Goal: Information Seeking & Learning: Learn about a topic

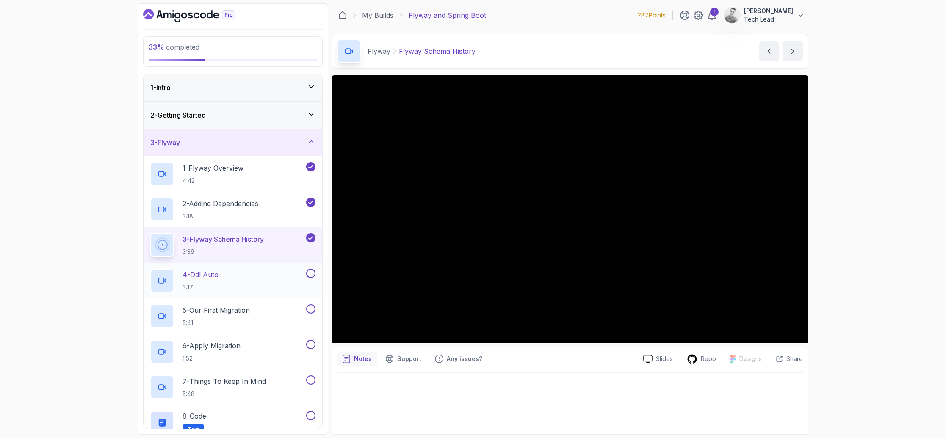
click at [277, 274] on div "4 - Ddl Auto 3:17" at bounding box center [227, 281] width 154 height 24
click at [158, 280] on icon at bounding box center [162, 281] width 8 height 8
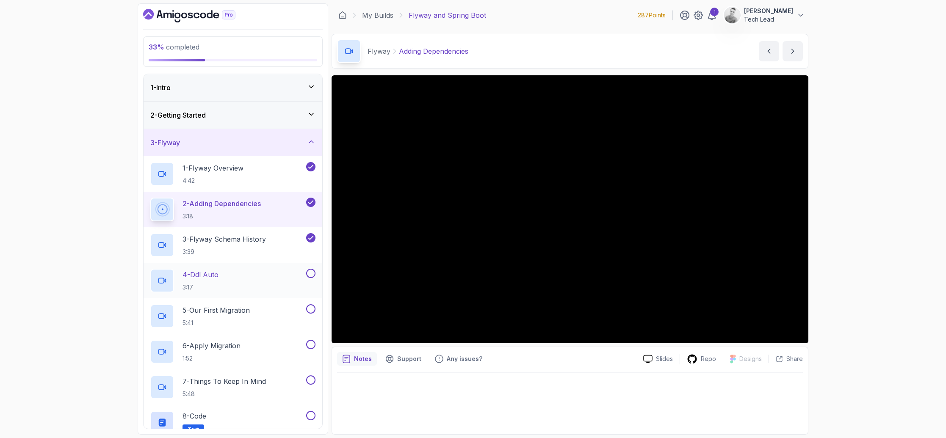
click at [313, 274] on button at bounding box center [310, 273] width 9 height 9
click at [279, 275] on div "4 - Ddl Auto 3:17" at bounding box center [227, 281] width 154 height 24
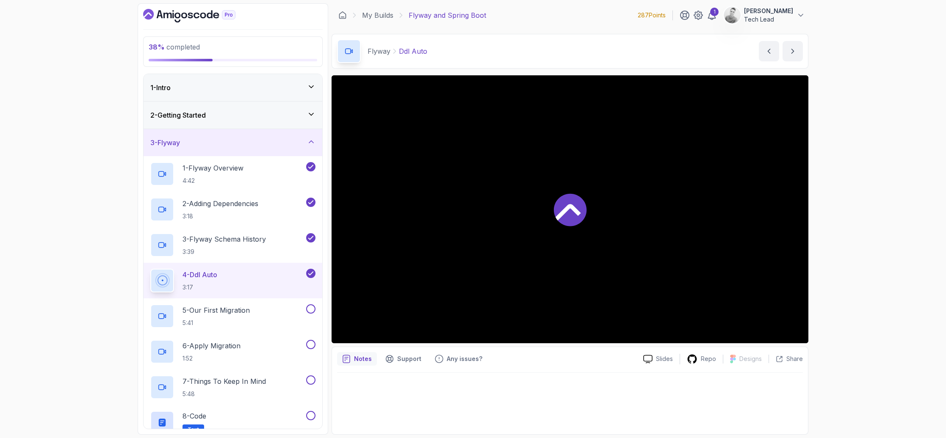
click at [279, 275] on div "4 - Ddl Auto 3:17" at bounding box center [227, 281] width 154 height 24
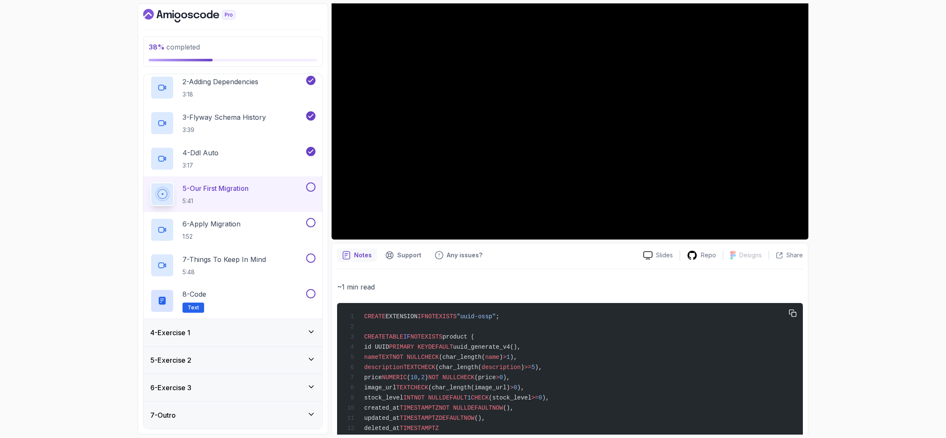
scroll to position [139, 0]
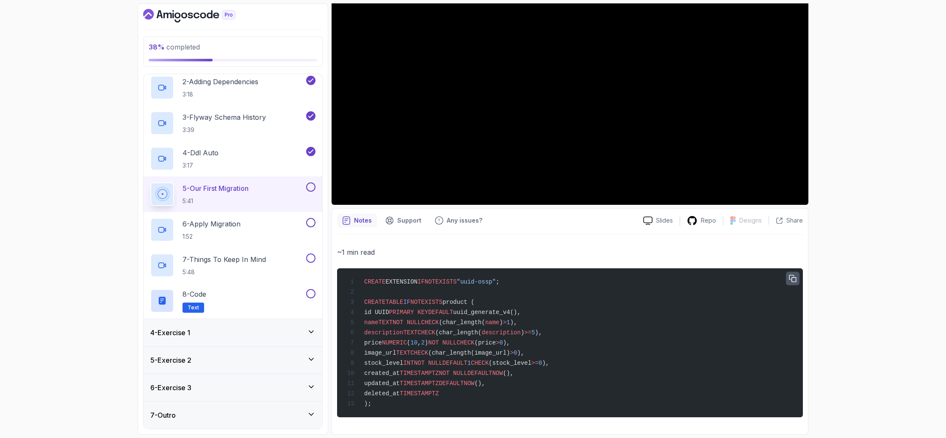
click at [792, 278] on icon "button" at bounding box center [793, 278] width 7 height 7
click at [786, 272] on button "button" at bounding box center [793, 279] width 14 height 14
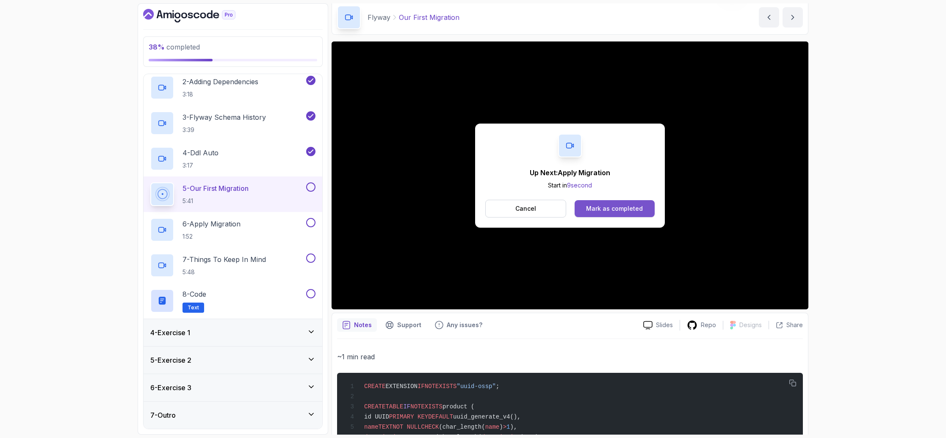
click at [623, 206] on div "Mark as completed" at bounding box center [614, 209] width 57 height 8
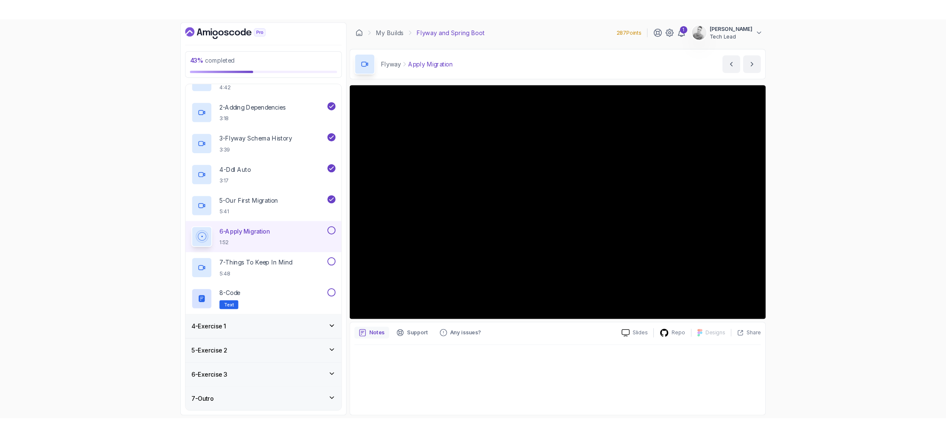
scroll to position [122, 0]
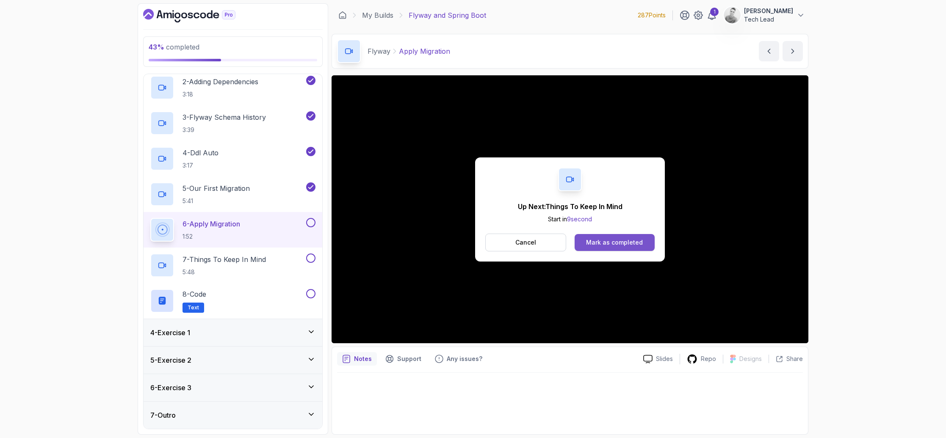
click at [600, 236] on button "Mark as completed" at bounding box center [615, 242] width 80 height 17
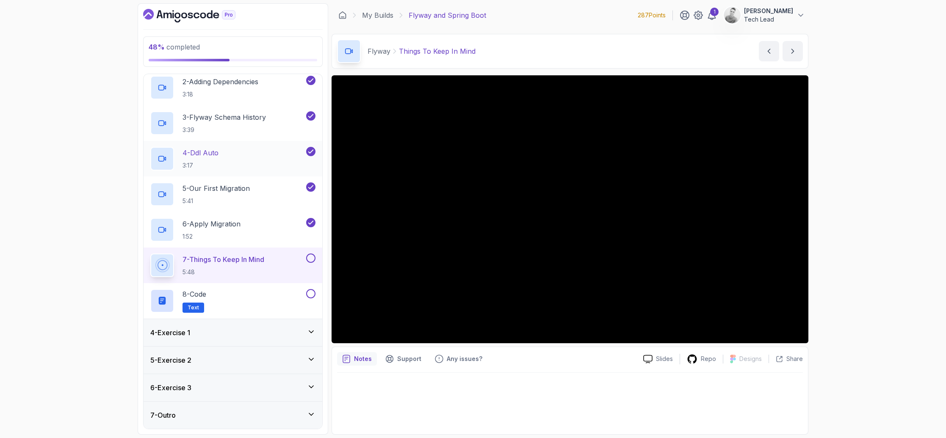
drag, startPoint x: 216, startPoint y: 151, endPoint x: 266, endPoint y: 155, distance: 50.5
click at [266, 155] on div "4 - Ddl Auto 3:17" at bounding box center [227, 159] width 154 height 24
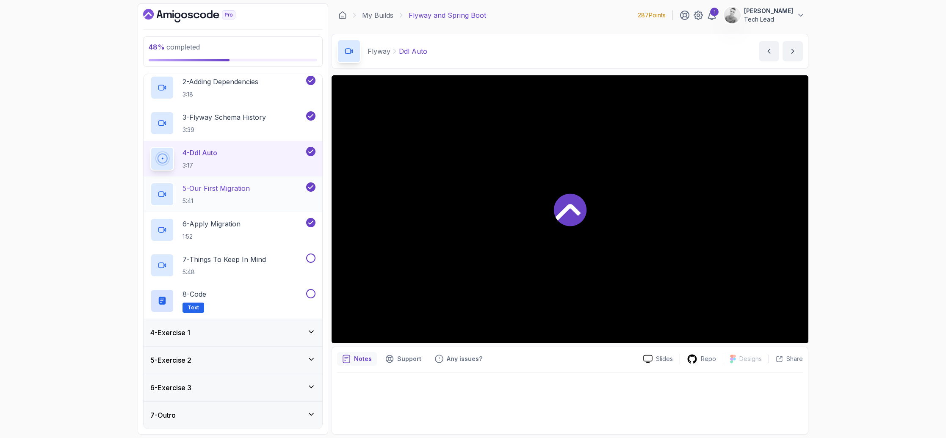
click at [250, 197] on p "5:41" at bounding box center [216, 201] width 67 height 8
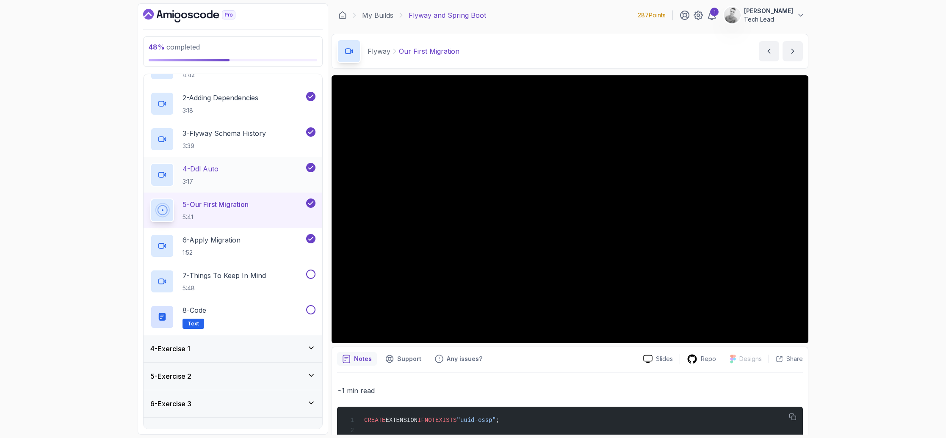
scroll to position [100, 0]
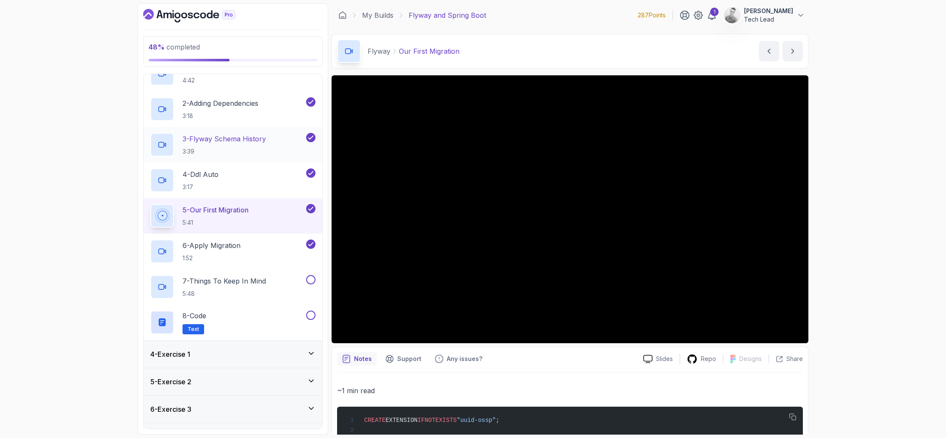
click at [239, 146] on h2 "3 - Flyway Schema History 3:39" at bounding box center [224, 145] width 83 height 22
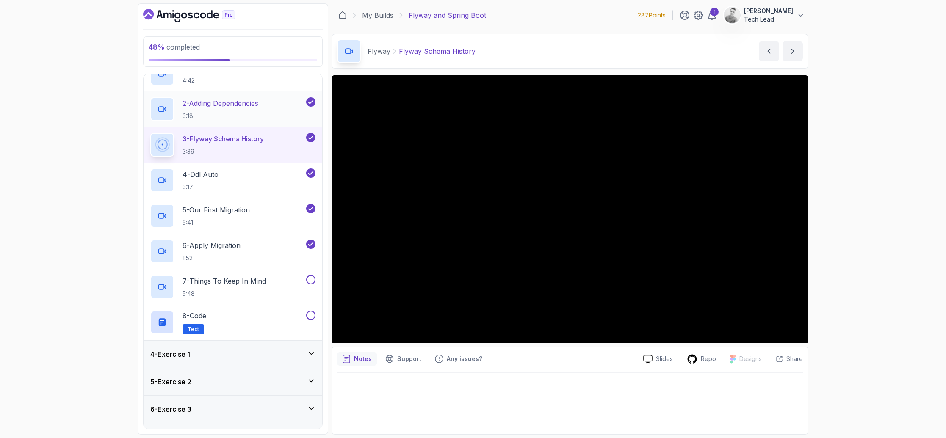
click at [229, 112] on p "3:18" at bounding box center [221, 116] width 76 height 8
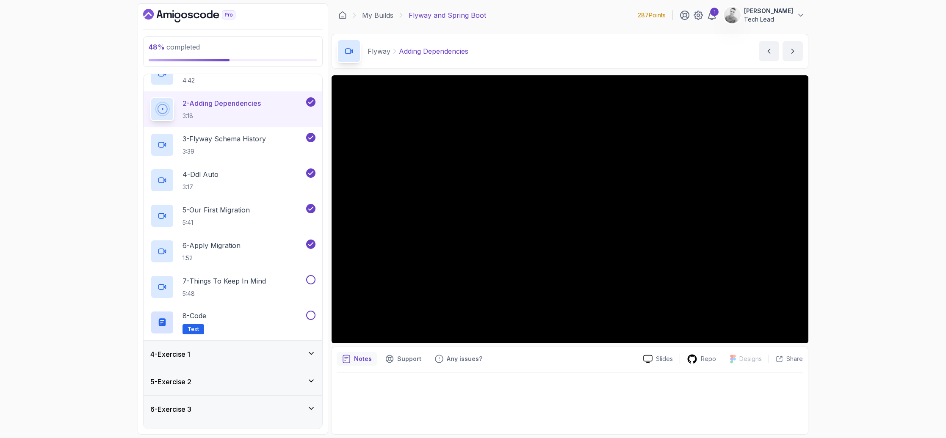
scroll to position [111, 0]
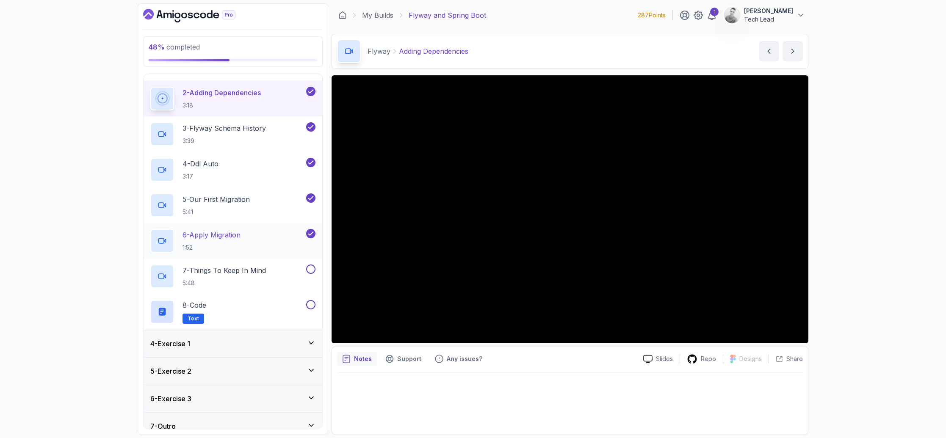
click at [238, 244] on p "1:52" at bounding box center [212, 248] width 58 height 8
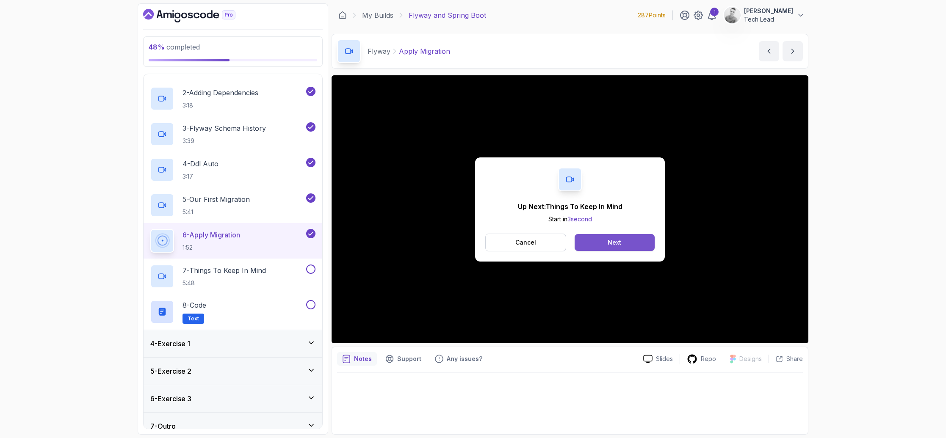
click at [604, 245] on button "Next" at bounding box center [615, 242] width 80 height 17
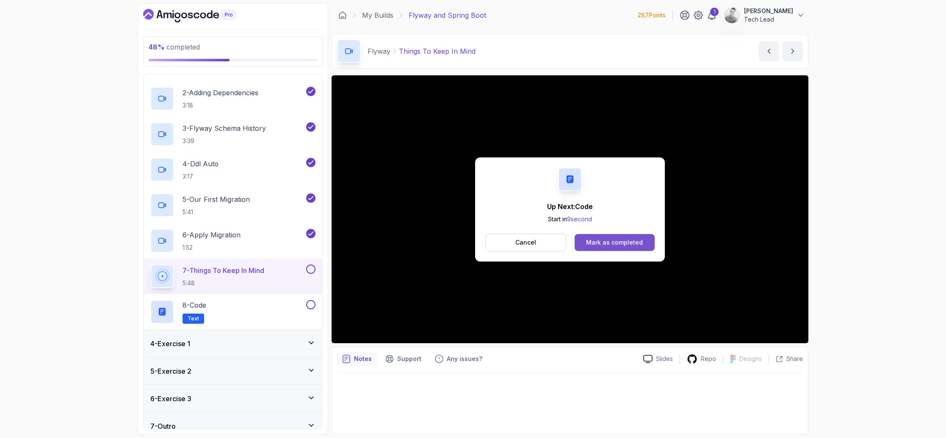
click at [628, 241] on div "Mark as completed" at bounding box center [614, 242] width 57 height 8
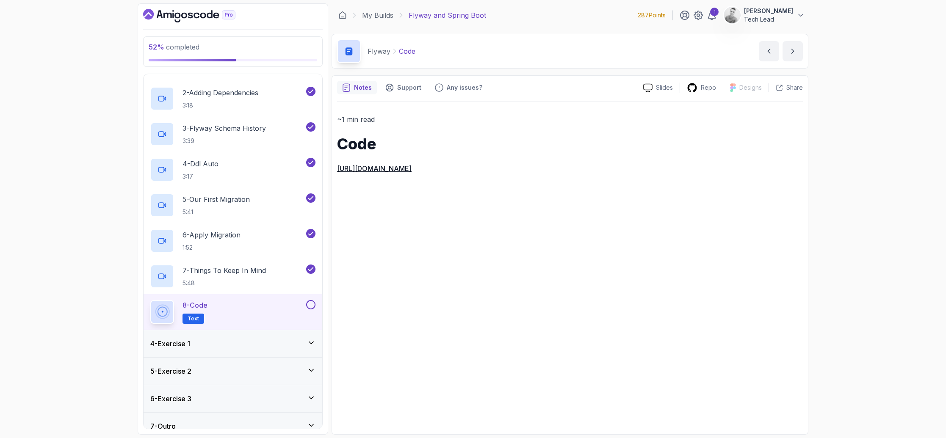
click at [313, 303] on button at bounding box center [310, 304] width 9 height 9
click at [494, 255] on div "~1 min read Code https://github.com/amigoscode/java-springboot-full-stack/commi…" at bounding box center [570, 266] width 466 height 328
click at [412, 164] on link "https://github.com/amigoscode/java-springboot-full-stack/commit/a50b2d50fa973eb…" at bounding box center [374, 168] width 75 height 8
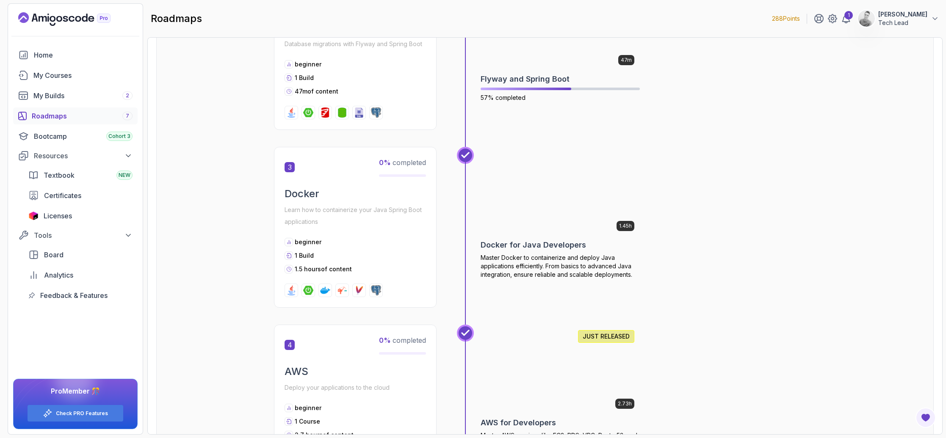
scroll to position [572, 0]
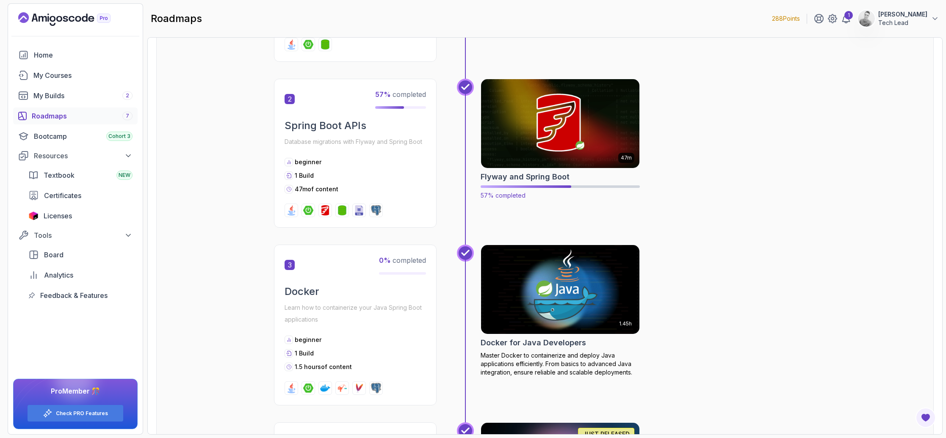
click at [512, 179] on h2 "Flyway and Spring Boot" at bounding box center [525, 177] width 89 height 12
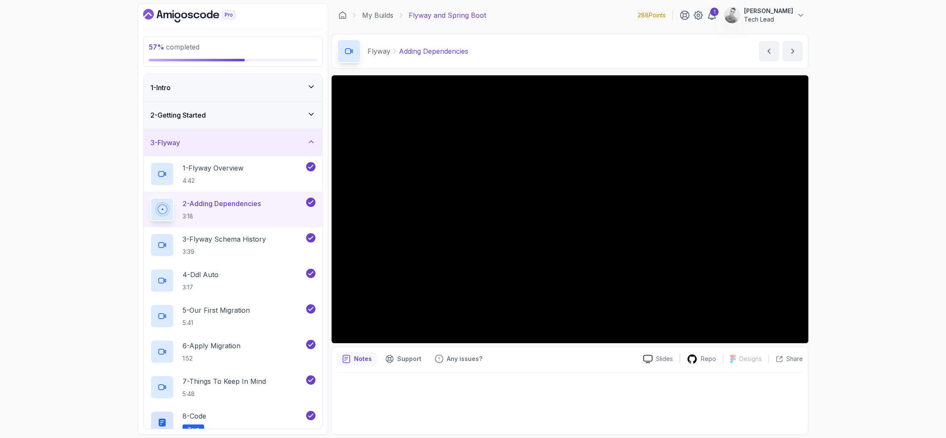
scroll to position [122, 0]
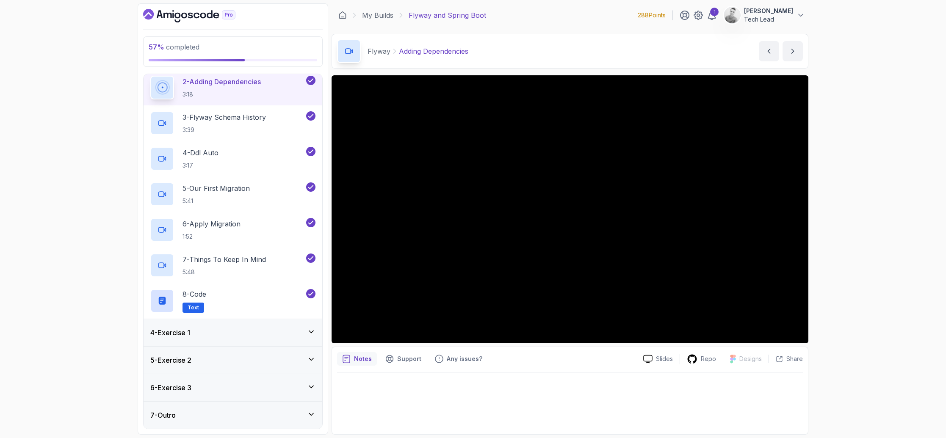
click at [247, 335] on div "4 - Exercise 1" at bounding box center [232, 333] width 165 height 10
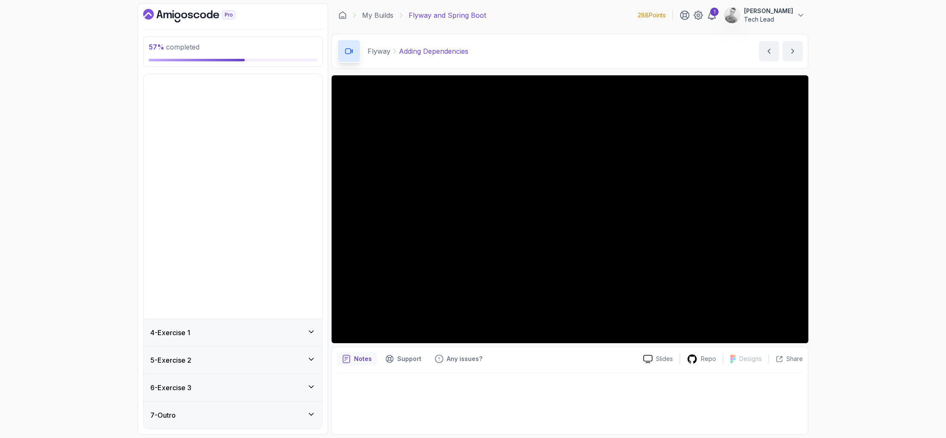
scroll to position [0, 0]
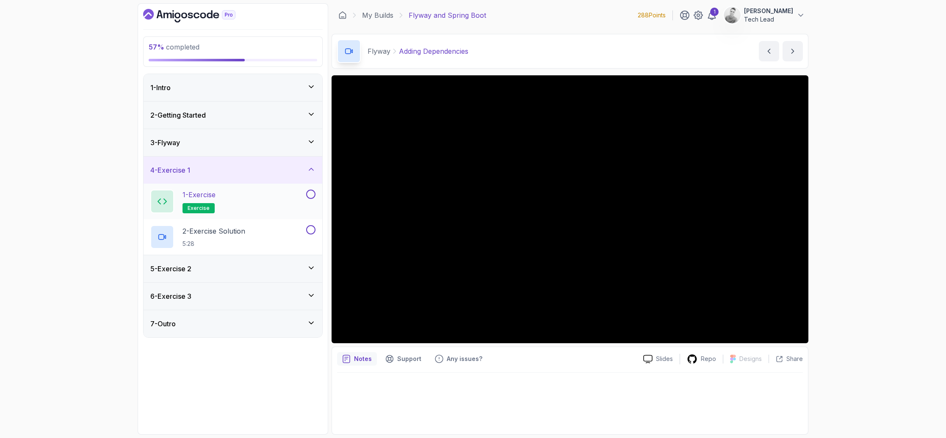
click at [239, 200] on div "1 - Exercise exercise" at bounding box center [227, 202] width 154 height 24
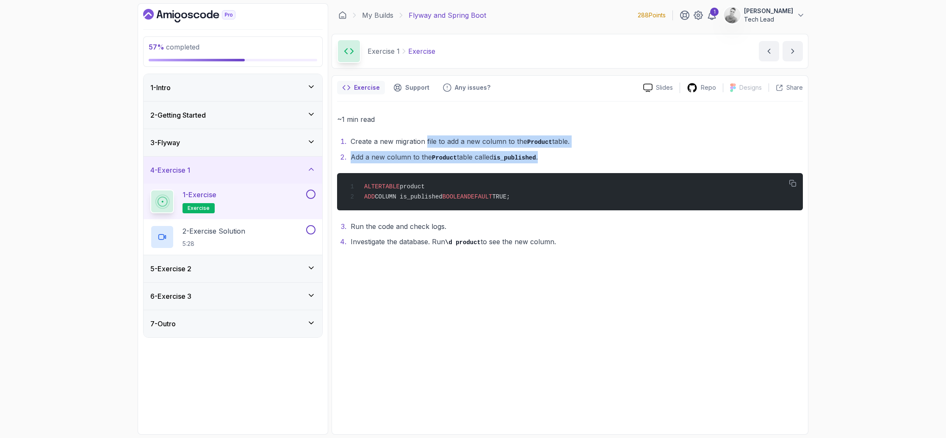
drag, startPoint x: 427, startPoint y: 142, endPoint x: 592, endPoint y: 156, distance: 165.8
click at [592, 156] on ol "Create a new migration file to add a new column to the Product table. Add a new…" at bounding box center [570, 150] width 466 height 28
click at [488, 159] on li "Add a new column to the Product table called is_published ." at bounding box center [575, 157] width 455 height 12
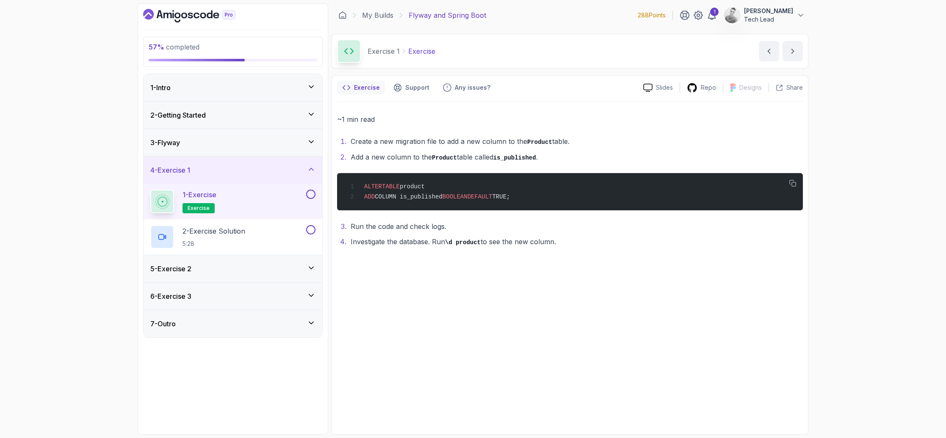
click at [509, 158] on code "is_published" at bounding box center [514, 158] width 43 height 7
drag, startPoint x: 381, startPoint y: 196, endPoint x: 552, endPoint y: 200, distance: 171.2
click at [552, 200] on div "ALTER TABLE product ADD COLUMN is_published BOOLEAN DEFAULT TRUE;" at bounding box center [570, 191] width 452 height 27
click at [427, 194] on span "COLUMN is_published" at bounding box center [409, 197] width 68 height 7
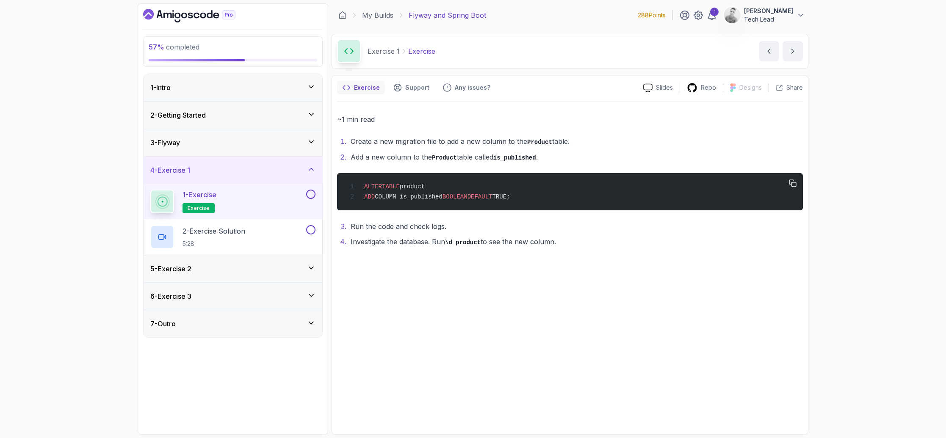
drag, startPoint x: 538, startPoint y: 195, endPoint x: 349, endPoint y: 197, distance: 188.5
click at [349, 197] on div "ALTER TABLE product ADD COLUMN is_published BOOLEAN DEFAULT TRUE;" at bounding box center [570, 191] width 452 height 27
copy span "ADD COLUMN is_published BOOLEAN DEFAULT TRUE;"
click at [311, 197] on button at bounding box center [310, 194] width 9 height 9
click at [311, 197] on icon at bounding box center [311, 194] width 8 height 8
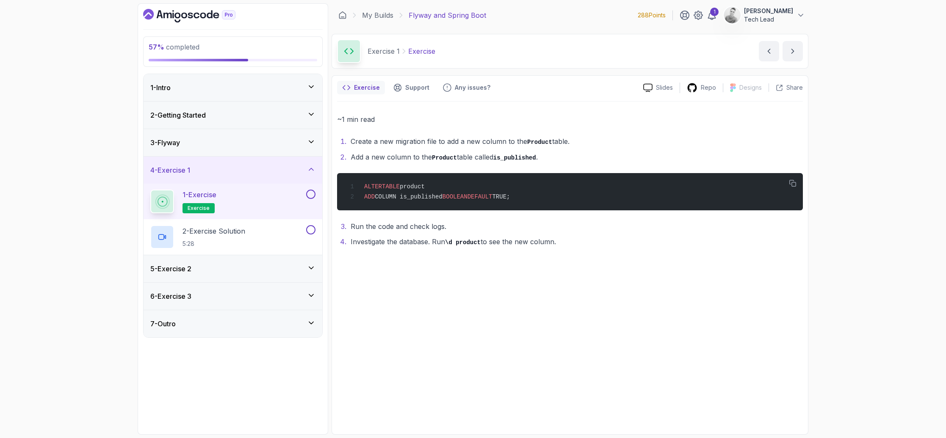
click at [311, 197] on button at bounding box center [310, 194] width 9 height 9
click at [309, 230] on button at bounding box center [310, 229] width 9 height 9
click at [273, 234] on div "2 - Exercise Solution 5:28" at bounding box center [227, 237] width 154 height 24
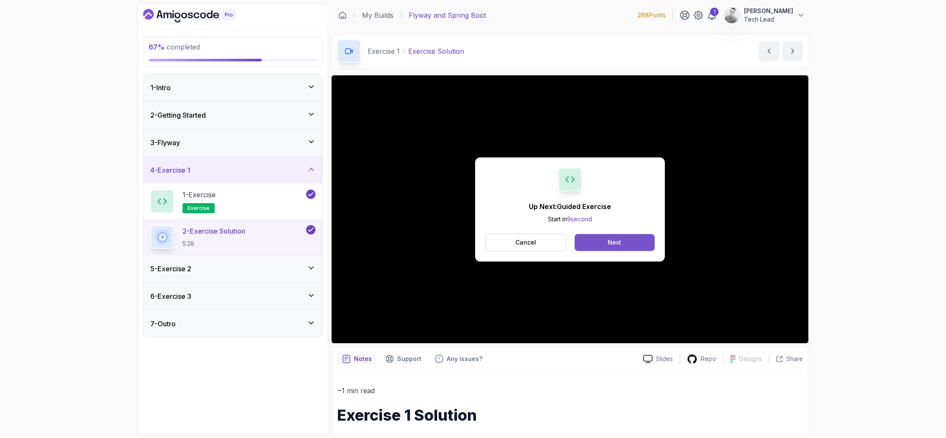
click at [618, 244] on div "Next" at bounding box center [615, 242] width 14 height 8
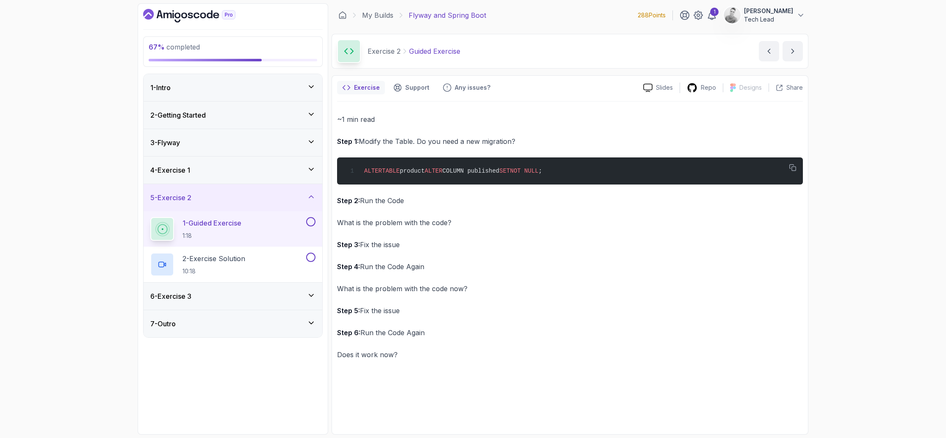
click at [250, 231] on div "1 - Guided Exercise 1:18" at bounding box center [227, 229] width 154 height 24
drag, startPoint x: 387, startPoint y: 172, endPoint x: 581, endPoint y: 179, distance: 194.6
click at [581, 179] on div "ALTER TABLE product ALTER COLUMN published SET NOT NULL ;" at bounding box center [570, 171] width 452 height 17
click at [280, 271] on div "2 - Exercise Solution 10:18" at bounding box center [227, 265] width 154 height 24
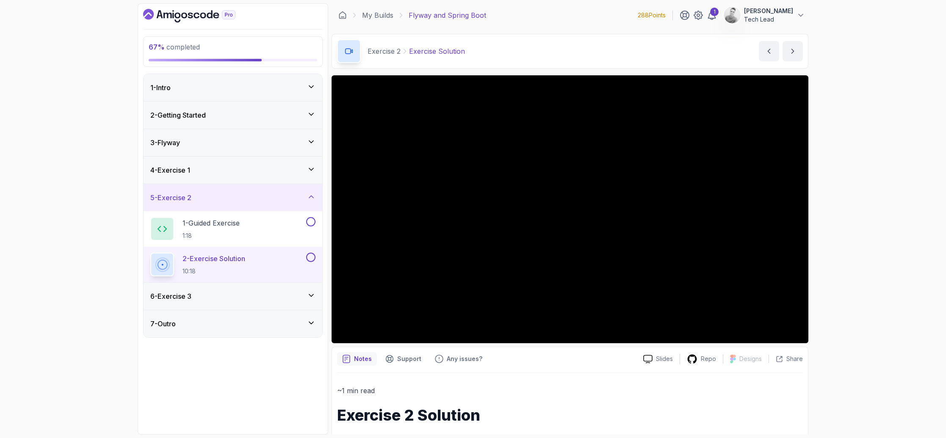
click at [906, 313] on div "67 % completed 1 - Intro 2 - Getting Started 3 - Flyway 4 - Exercise 1 5 - Exer…" at bounding box center [473, 219] width 946 height 438
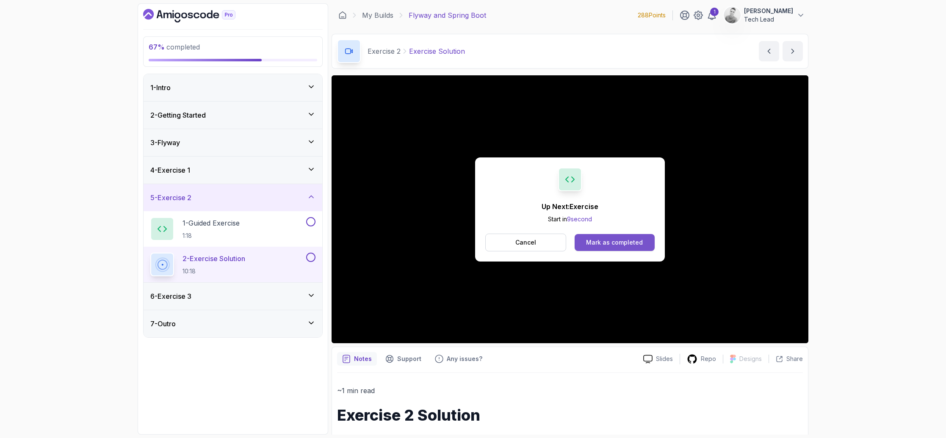
click at [613, 241] on div "Mark as completed" at bounding box center [614, 242] width 57 height 8
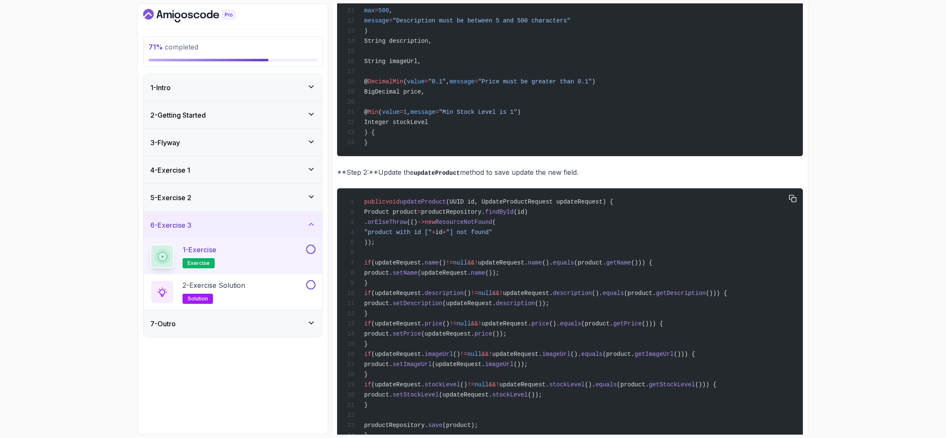
scroll to position [318, 0]
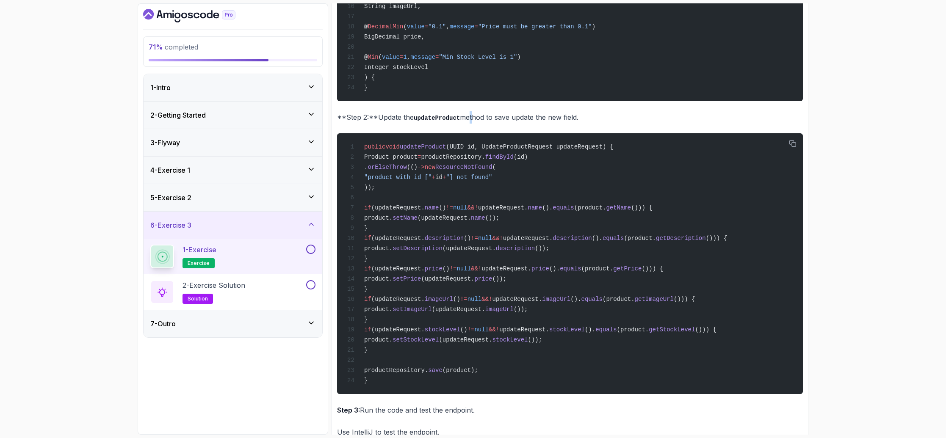
click at [471, 113] on p "**Step 2:**Update the updateProduct method to save update the new field." at bounding box center [570, 117] width 466 height 12
click at [439, 117] on code "updateProduct" at bounding box center [437, 118] width 46 height 7
click at [308, 285] on button at bounding box center [310, 284] width 9 height 9
click at [310, 251] on button at bounding box center [310, 249] width 9 height 9
click at [280, 290] on div "2 - Exercise Solution solution" at bounding box center [227, 292] width 154 height 24
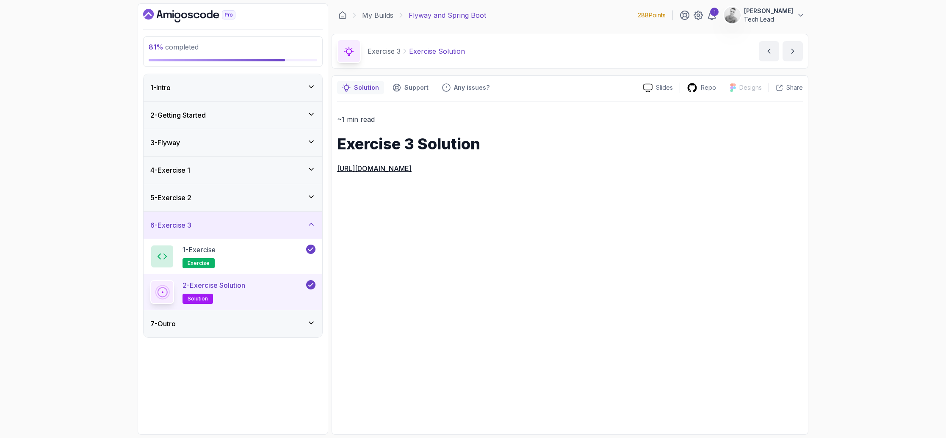
click at [287, 379] on div "81 % completed 1 - Intro 2 - Getting Started 3 - Flyway 4 - Exercise 1 5 - Exer…" at bounding box center [233, 219] width 191 height 432
click at [256, 293] on div "2 - Exercise Solution solution" at bounding box center [227, 292] width 154 height 24
click at [412, 168] on link "https://github.com/amigoscode/java-springboot-full-stack/commit/b6ab94aad0de780…" at bounding box center [374, 168] width 75 height 8
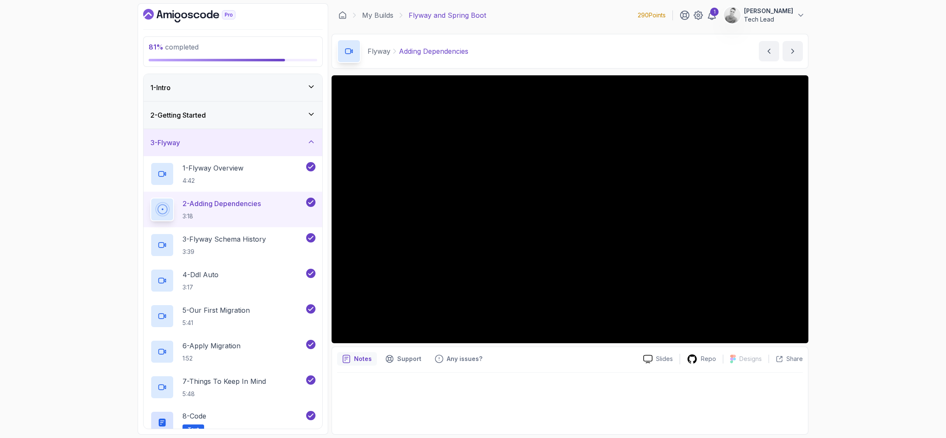
click at [312, 140] on icon at bounding box center [311, 142] width 8 height 8
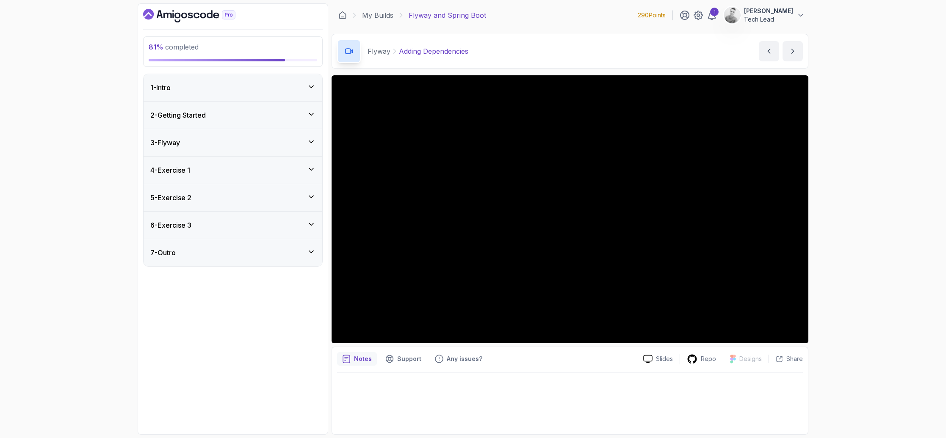
click at [309, 222] on icon at bounding box center [311, 224] width 8 height 8
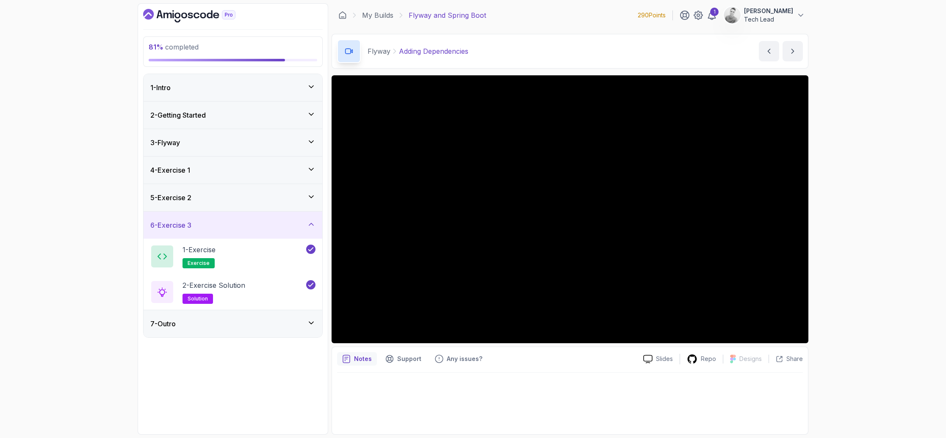
click at [291, 321] on div "7 - Outro" at bounding box center [232, 324] width 165 height 10
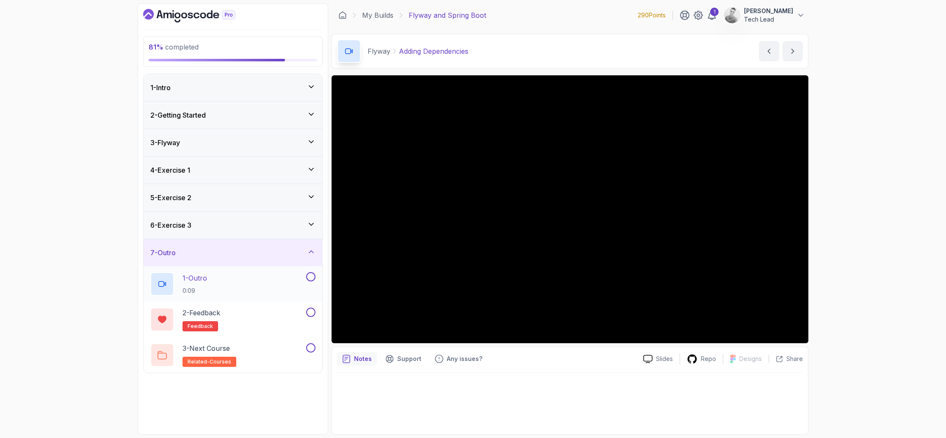
click at [202, 279] on p "1 - Outro" at bounding box center [195, 278] width 25 height 10
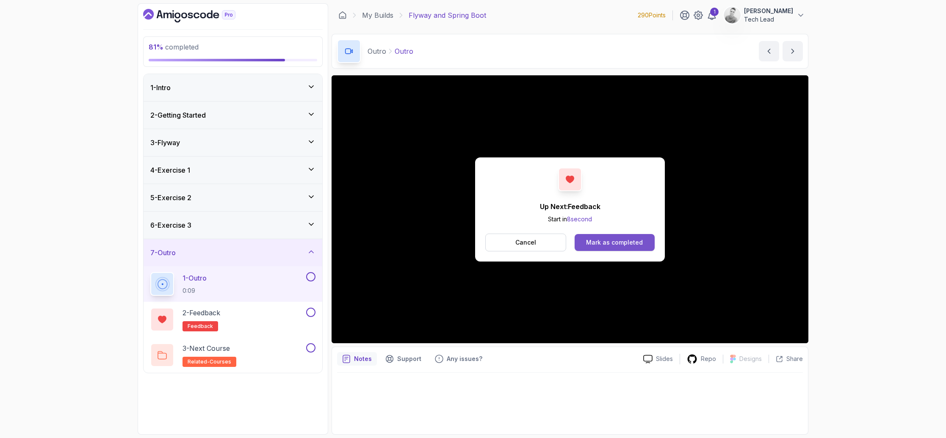
click at [599, 240] on div "Mark as completed" at bounding box center [614, 242] width 57 height 8
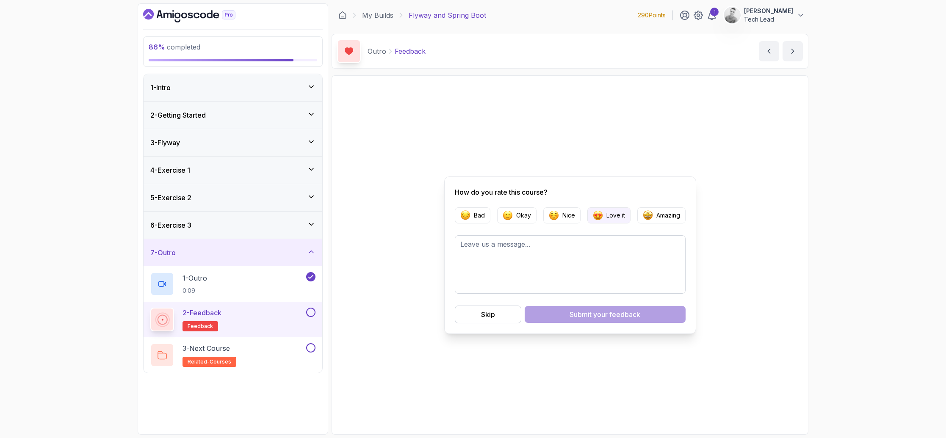
click at [617, 217] on p "Love it" at bounding box center [616, 215] width 19 height 8
click at [589, 313] on div "Submit your feedback" at bounding box center [605, 315] width 71 height 10
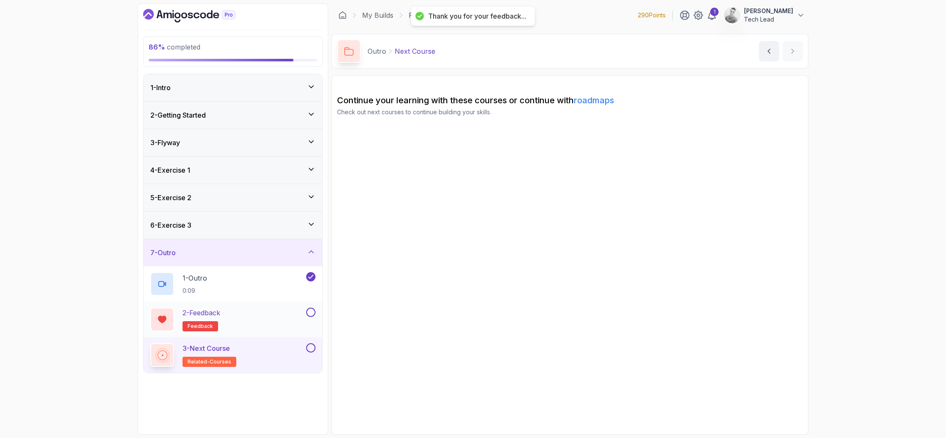
click at [303, 318] on div "2 - Feedback feedback" at bounding box center [227, 320] width 154 height 24
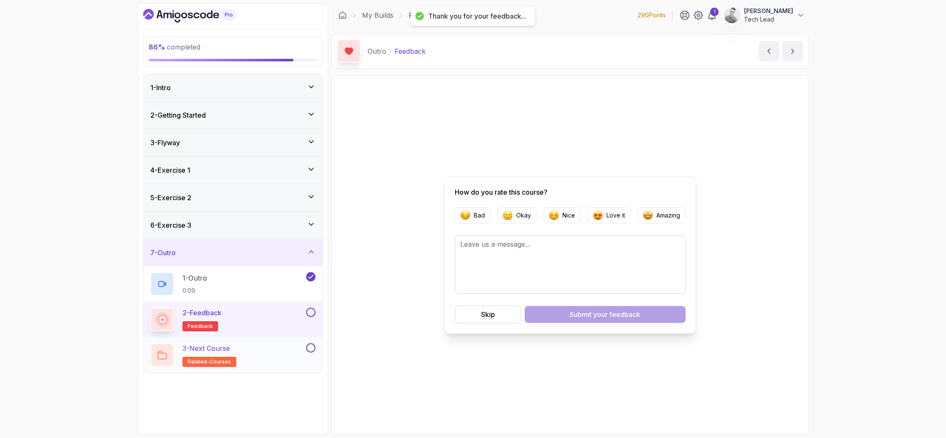
click at [297, 344] on div "3 - Next Course related-courses" at bounding box center [227, 356] width 154 height 24
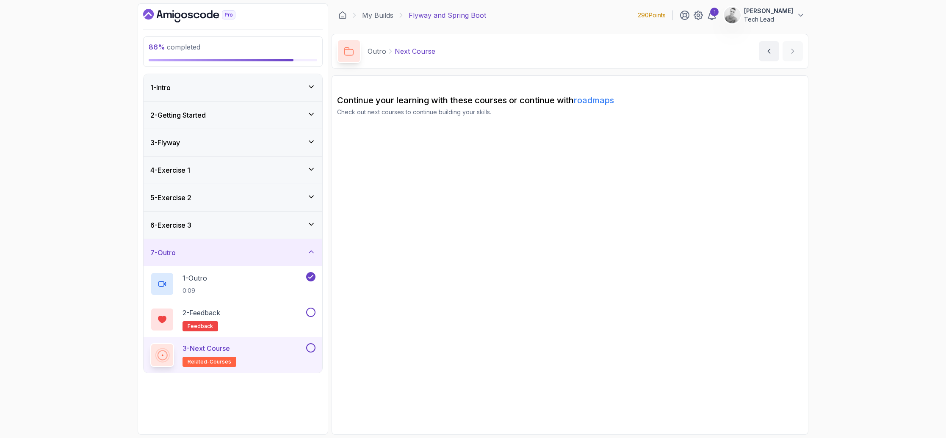
click at [308, 349] on button at bounding box center [310, 348] width 9 height 9
click at [607, 101] on link "roadmaps" at bounding box center [594, 100] width 40 height 10
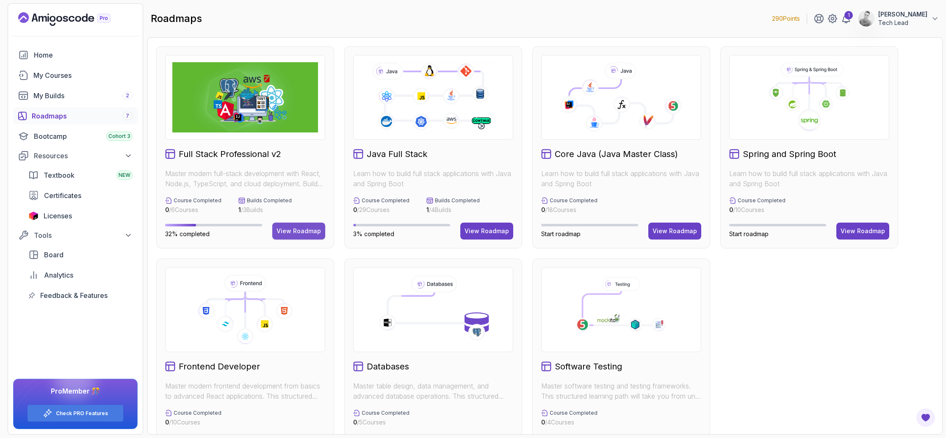
click at [301, 239] on button "View Roadmap" at bounding box center [298, 231] width 53 height 17
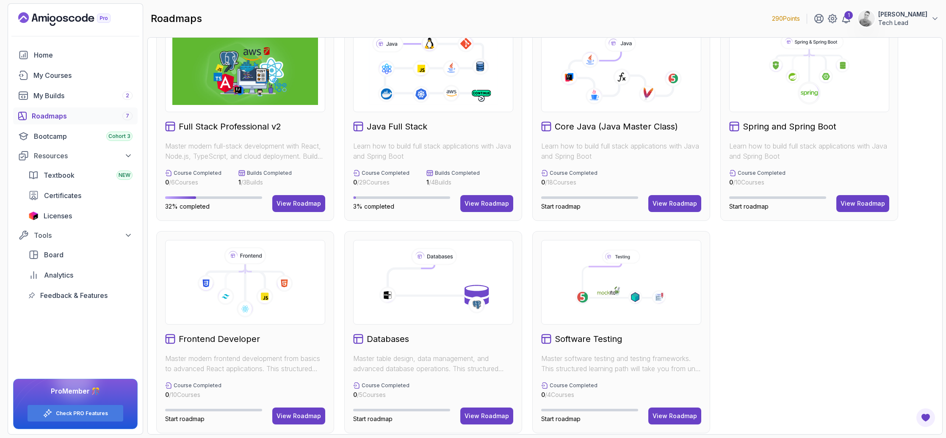
scroll to position [35, 0]
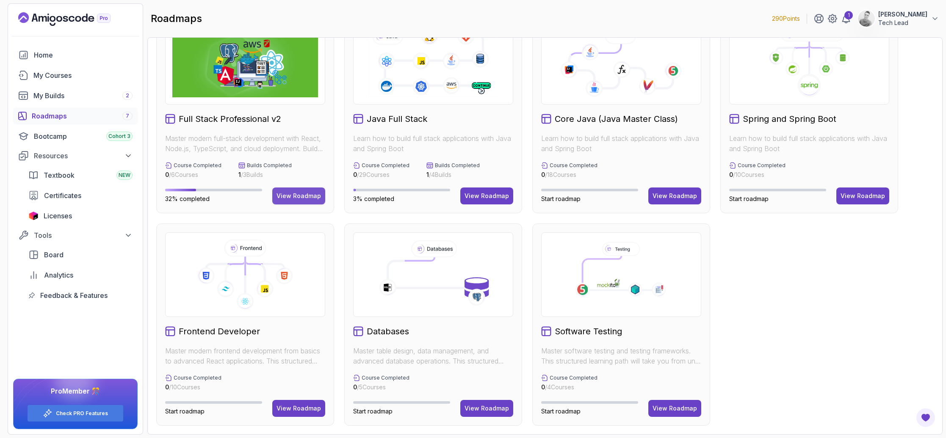
click at [299, 188] on button "View Roadmap" at bounding box center [298, 196] width 53 height 17
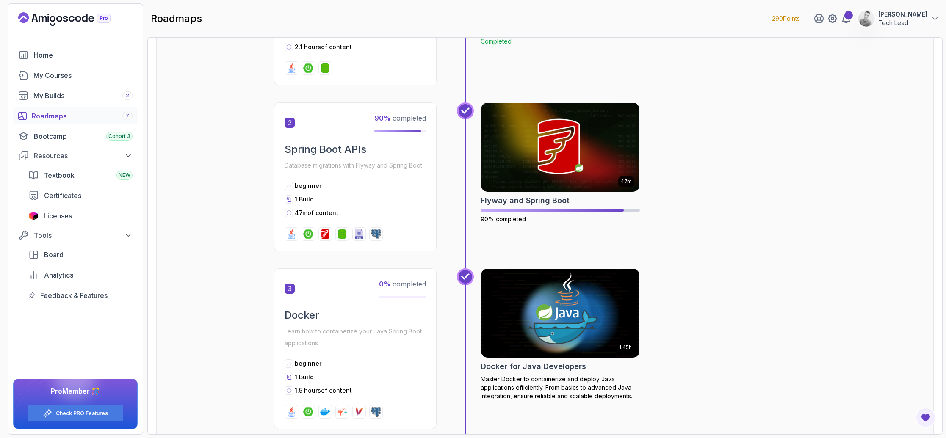
scroll to position [554, 0]
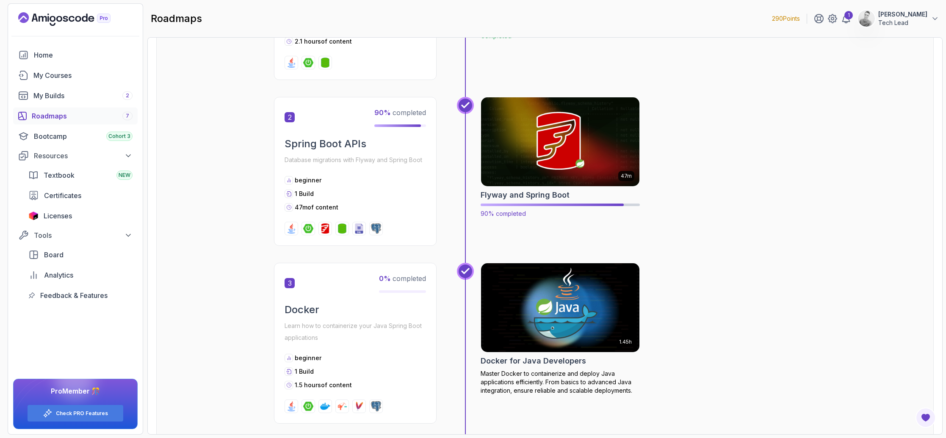
click at [501, 208] on div "90% completed" at bounding box center [560, 211] width 159 height 14
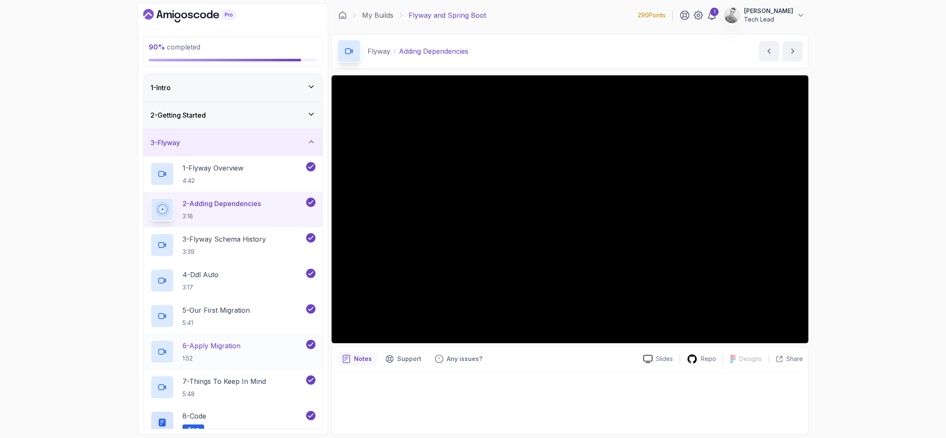
scroll to position [122, 0]
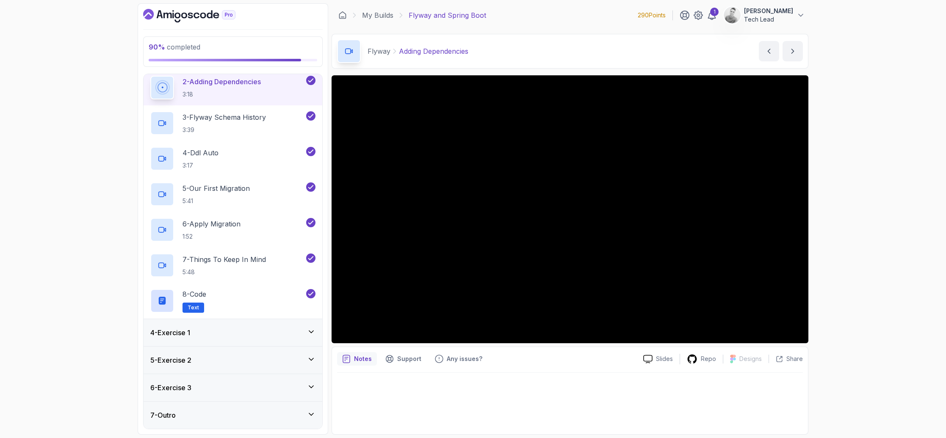
click at [305, 412] on div "7 - Outro" at bounding box center [232, 415] width 165 height 10
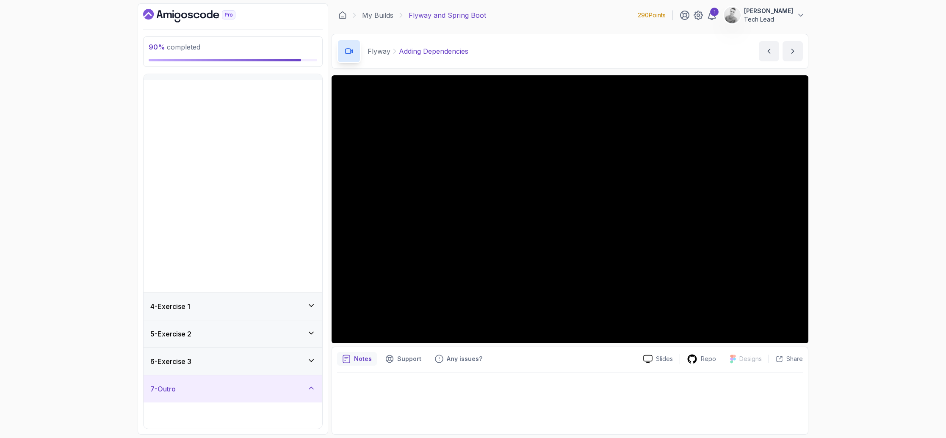
scroll to position [0, 0]
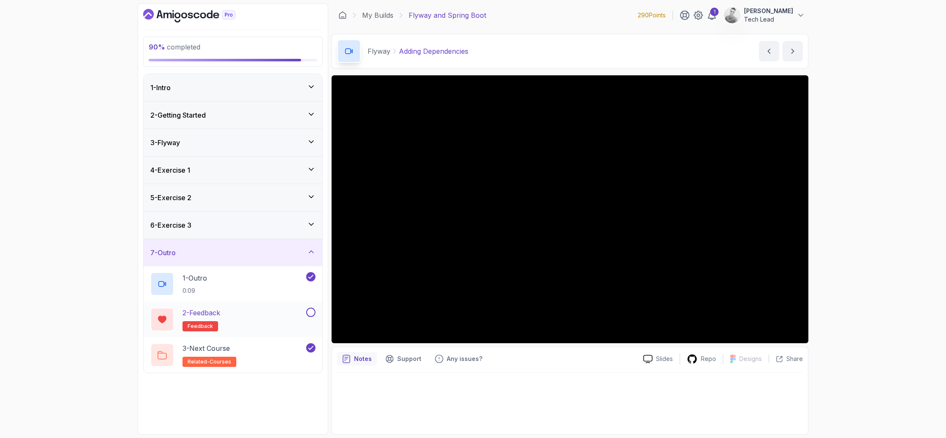
click at [312, 314] on button at bounding box center [310, 312] width 9 height 9
click at [311, 255] on icon at bounding box center [311, 252] width 8 height 8
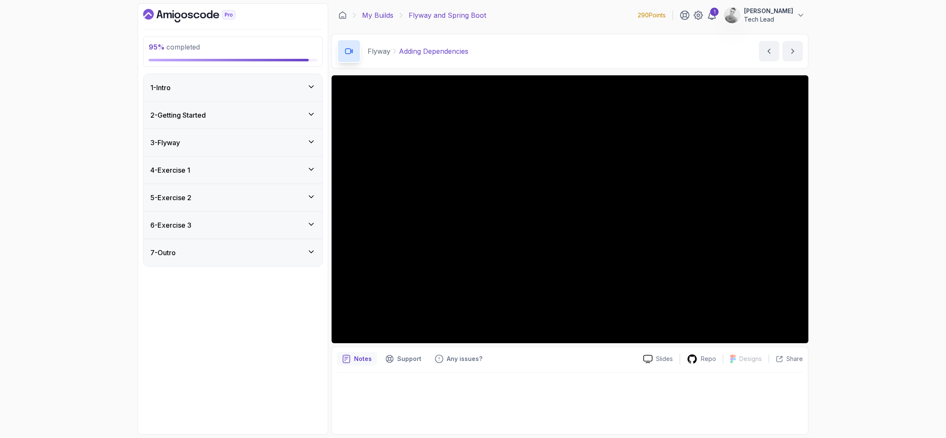
click at [383, 18] on link "My Builds" at bounding box center [377, 15] width 31 height 10
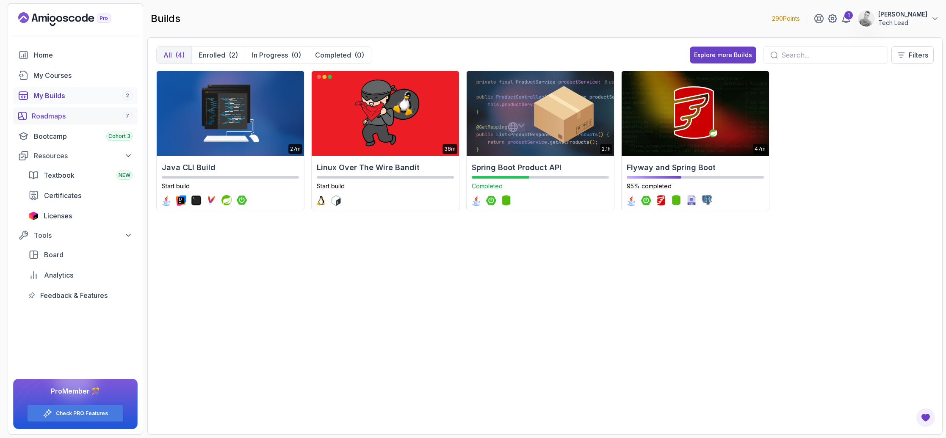
click at [56, 115] on div "Roadmaps 7" at bounding box center [82, 116] width 101 height 10
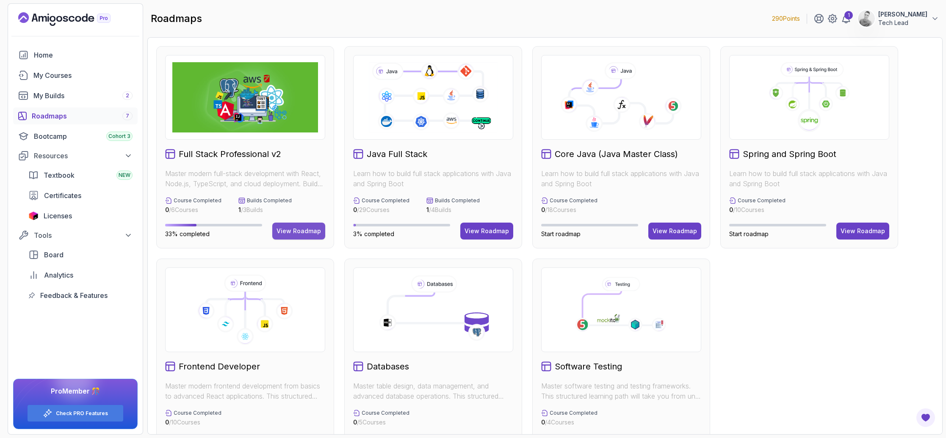
click at [290, 235] on div "View Roadmap" at bounding box center [299, 231] width 44 height 8
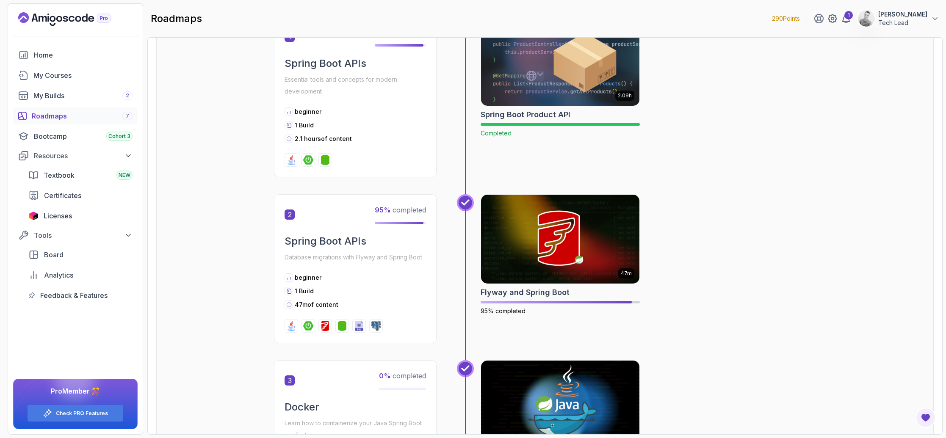
scroll to position [582, 0]
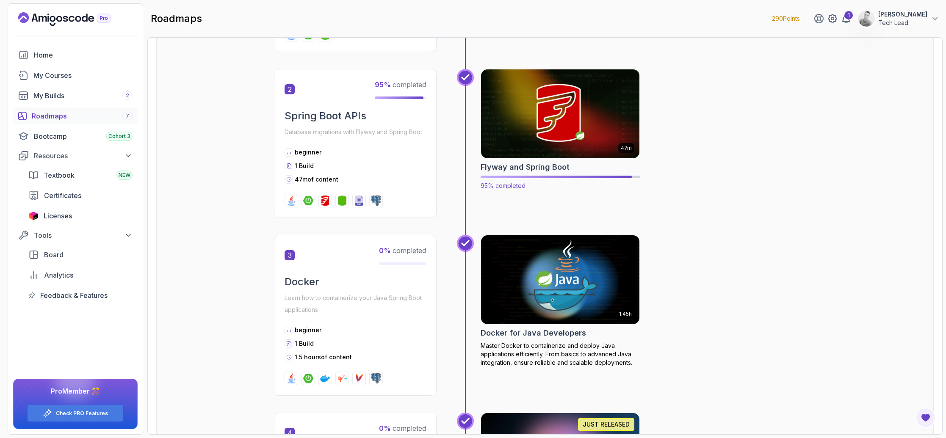
click at [524, 167] on h2 "Flyway and Spring Boot" at bounding box center [525, 167] width 89 height 12
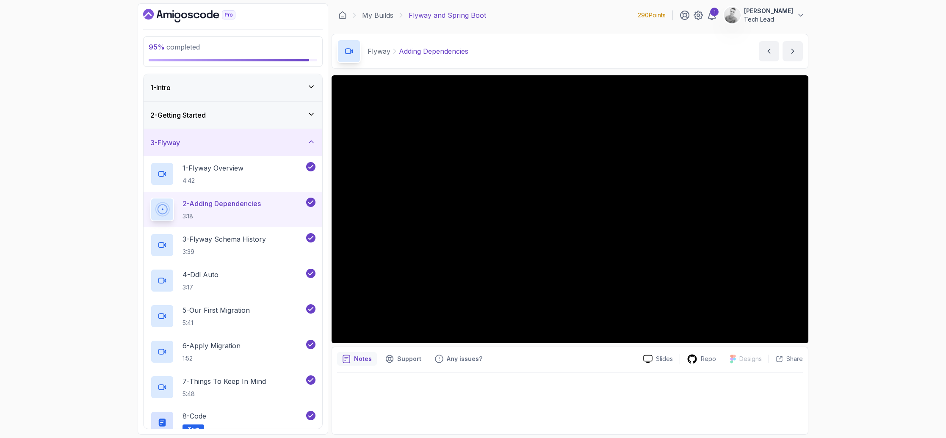
click at [311, 142] on icon at bounding box center [311, 142] width 8 height 8
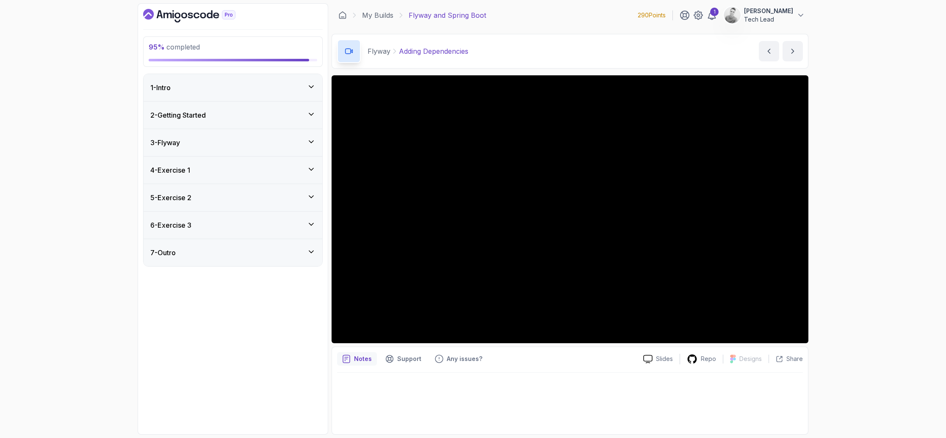
click at [310, 258] on div "7 - Outro" at bounding box center [232, 253] width 165 height 10
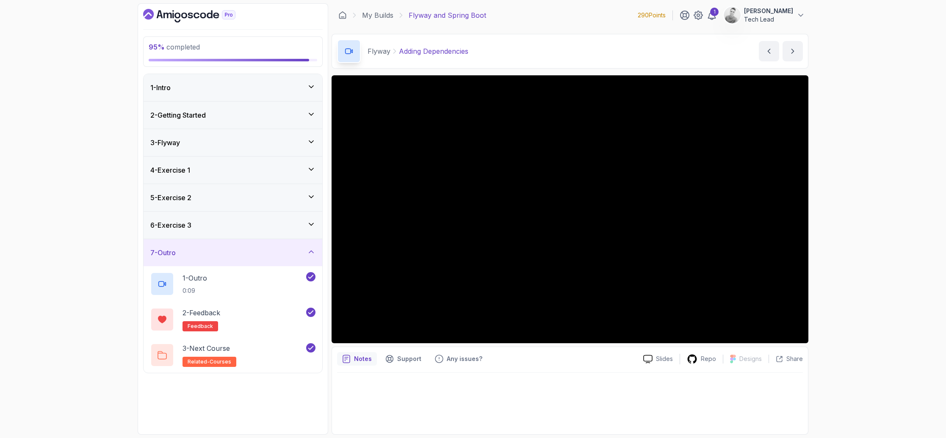
click at [311, 223] on icon at bounding box center [311, 224] width 8 height 8
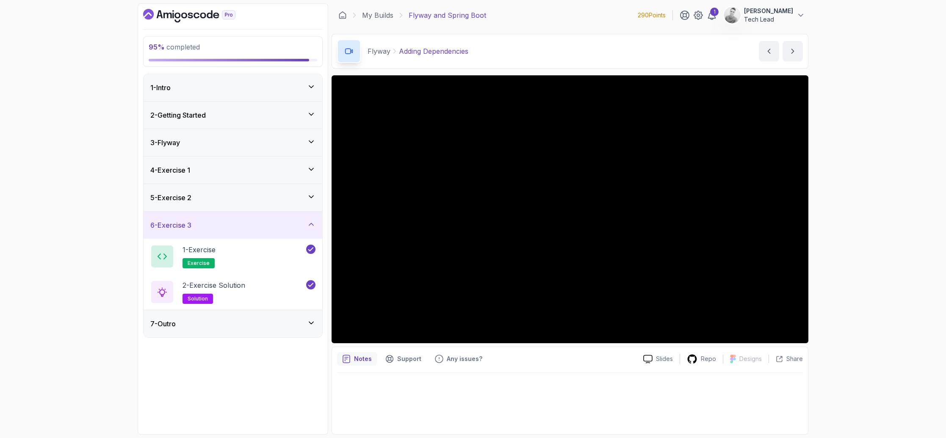
click at [311, 196] on icon at bounding box center [311, 197] width 8 height 8
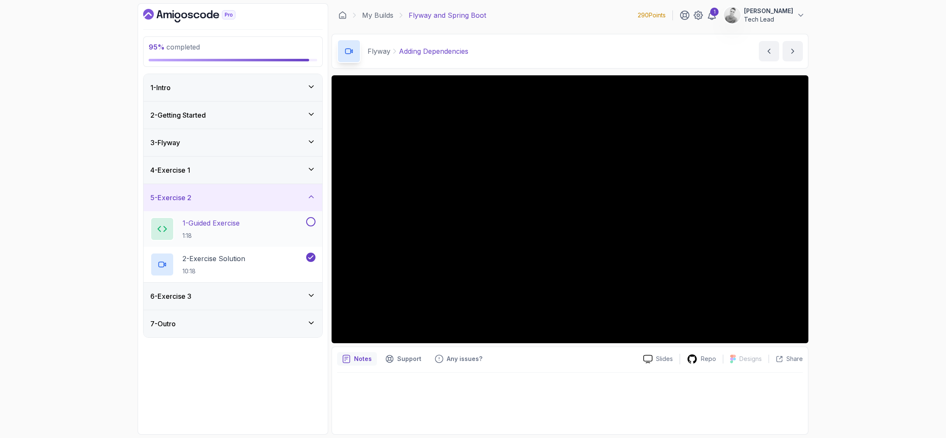
click at [309, 222] on button at bounding box center [310, 221] width 9 height 9
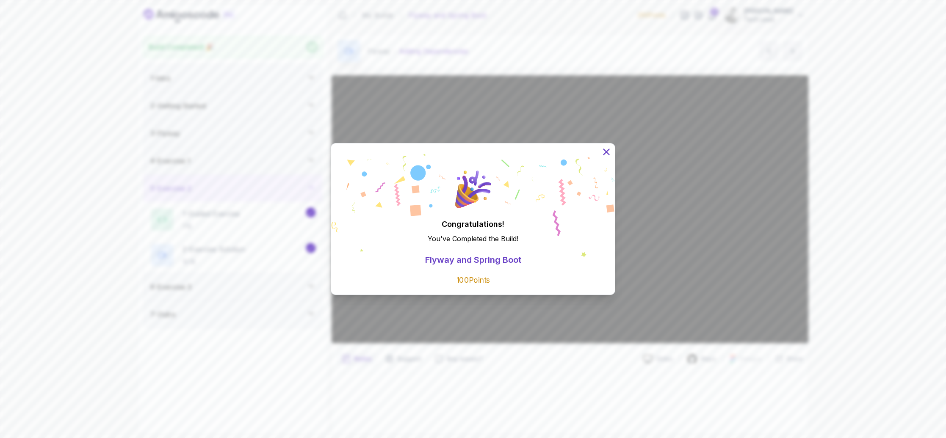
click at [610, 147] on icon at bounding box center [606, 152] width 11 height 11
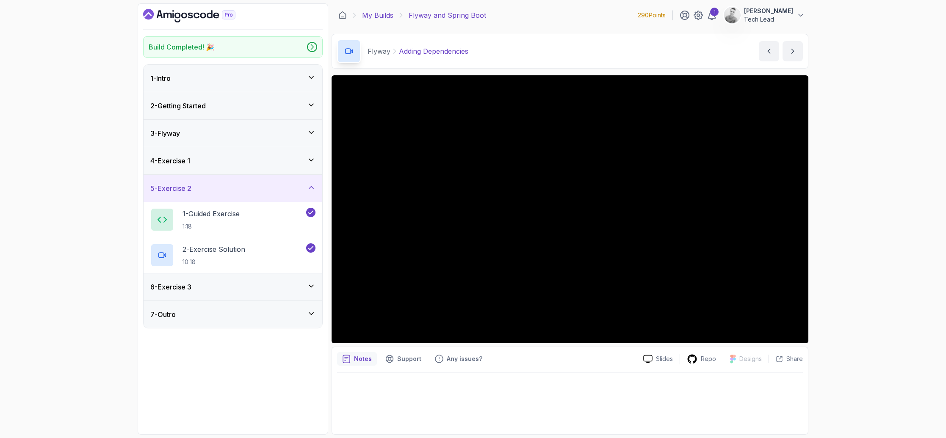
click at [380, 17] on link "My Builds" at bounding box center [377, 15] width 31 height 10
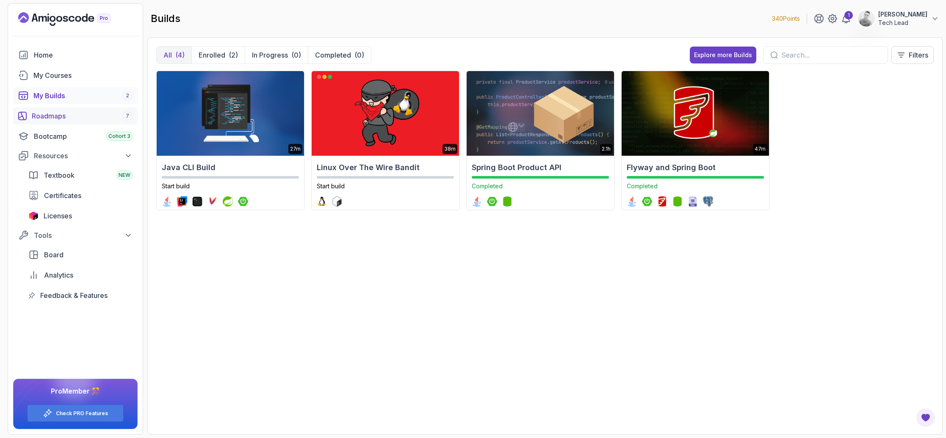
click at [52, 118] on div "Roadmaps 7" at bounding box center [82, 116] width 101 height 10
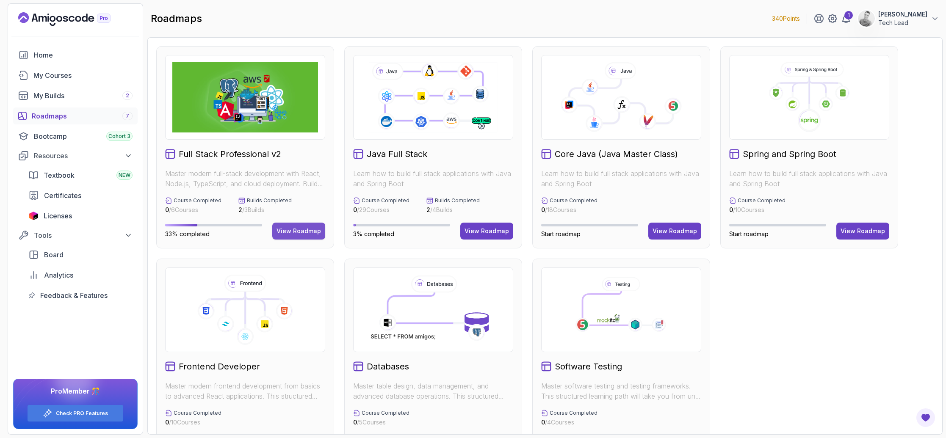
click at [305, 226] on button "View Roadmap" at bounding box center [298, 231] width 53 height 17
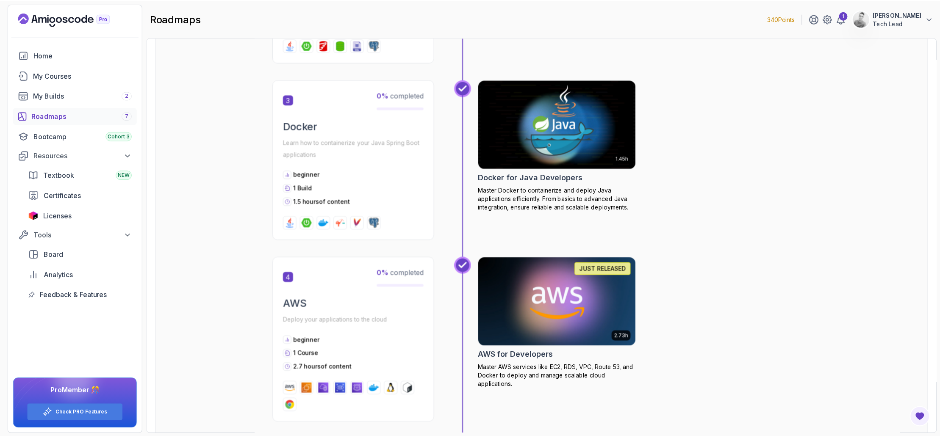
scroll to position [688, 0]
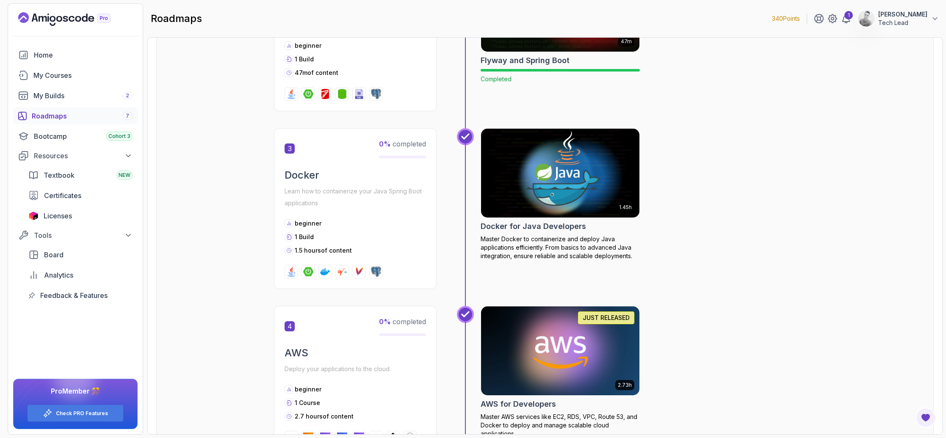
click at [539, 224] on h2 "Docker for Java Developers" at bounding box center [533, 227] width 105 height 12
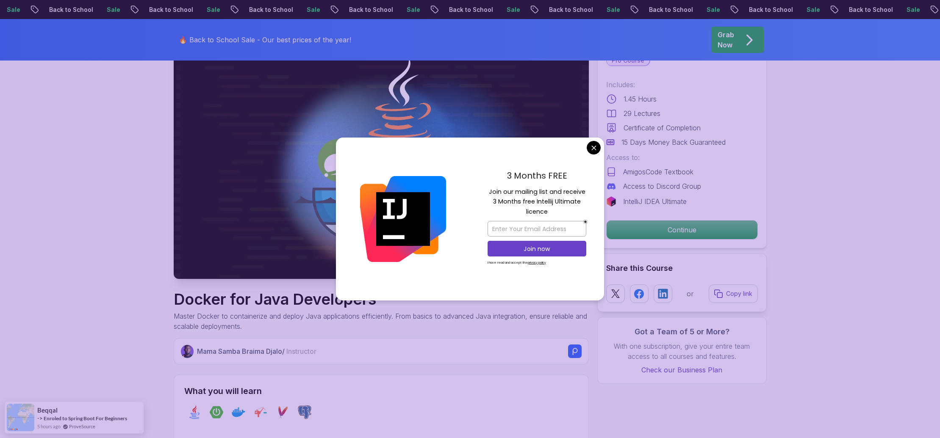
scroll to position [77, 0]
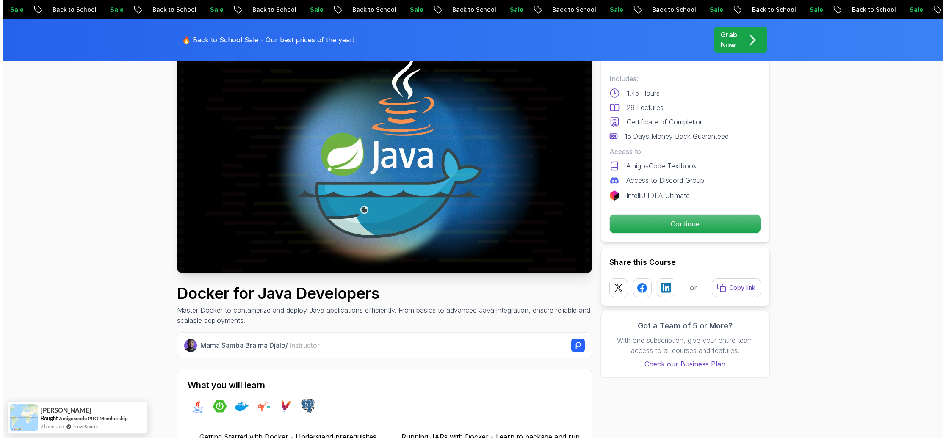
scroll to position [0, 0]
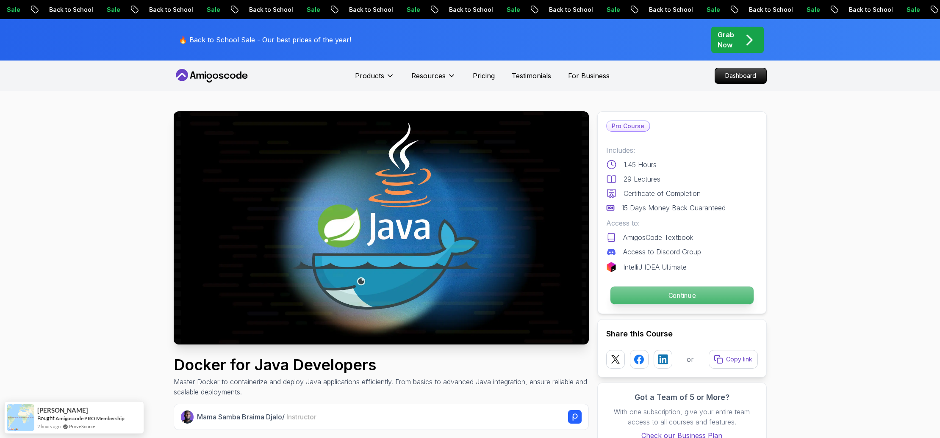
click at [676, 299] on p "Continue" at bounding box center [681, 296] width 143 height 18
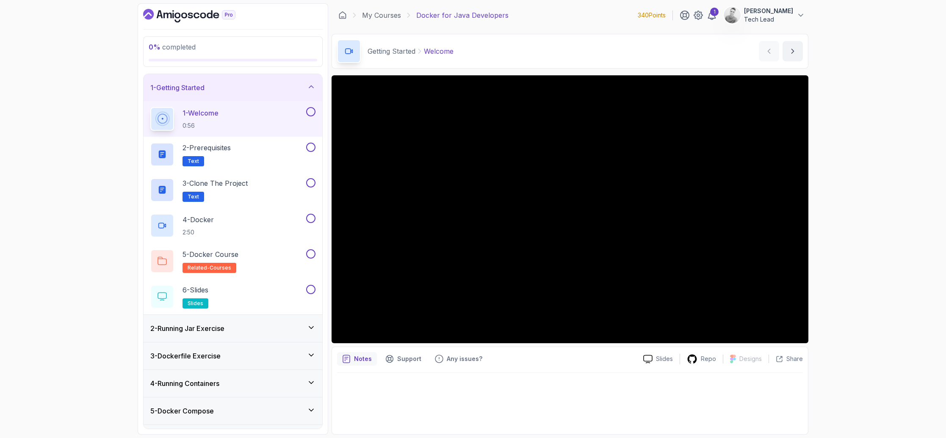
click at [307, 114] on button at bounding box center [310, 111] width 9 height 9
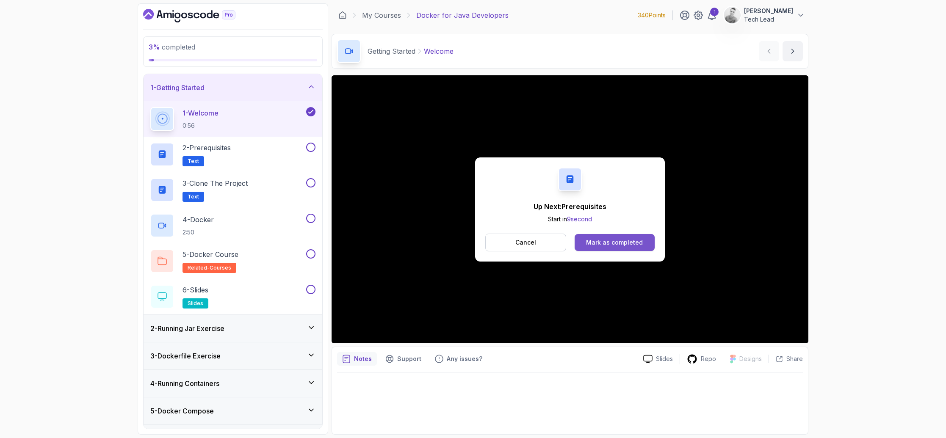
click at [621, 240] on div "Mark as completed" at bounding box center [614, 242] width 57 height 8
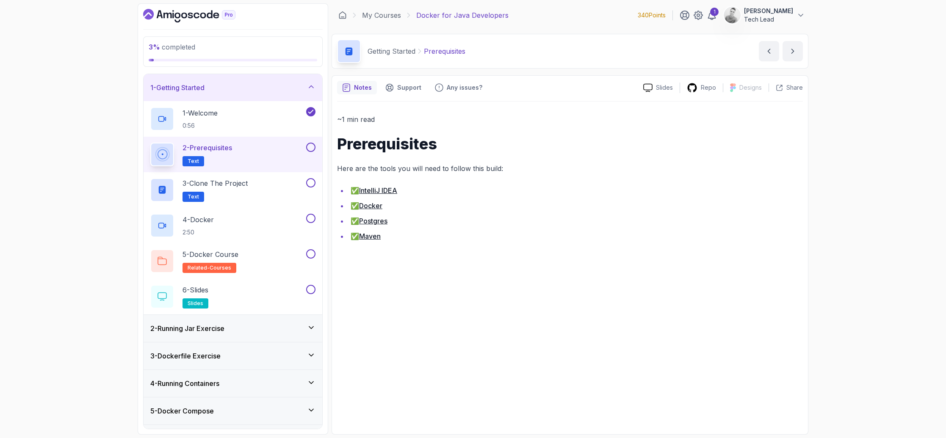
click at [313, 146] on button at bounding box center [310, 147] width 9 height 9
click at [270, 190] on div "3 - Clone the Project Text" at bounding box center [227, 190] width 154 height 24
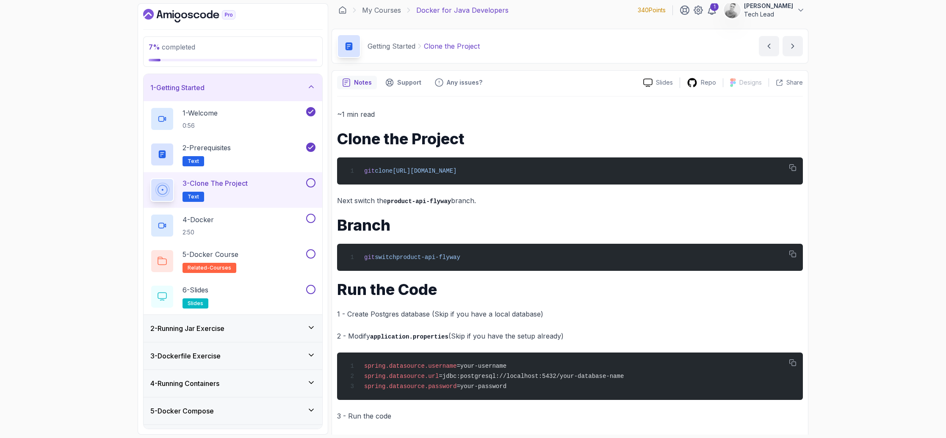
scroll to position [9, 0]
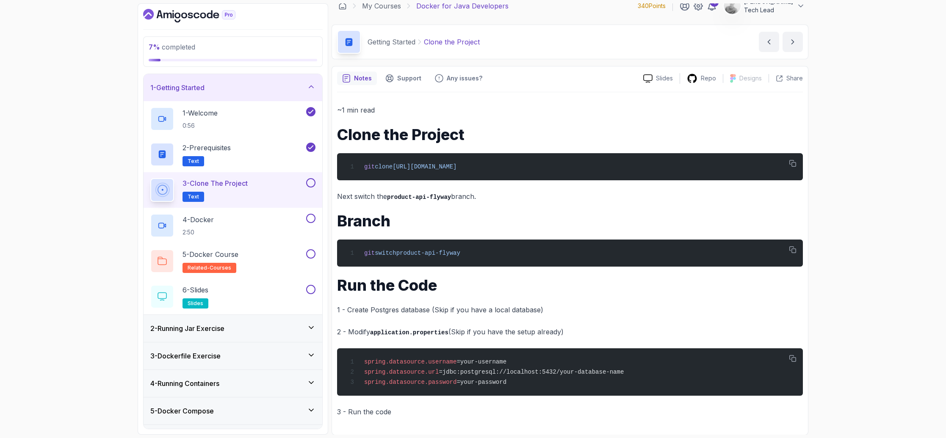
click at [309, 183] on button at bounding box center [310, 182] width 9 height 9
click at [293, 222] on div "4 - Docker 2:50" at bounding box center [227, 226] width 154 height 24
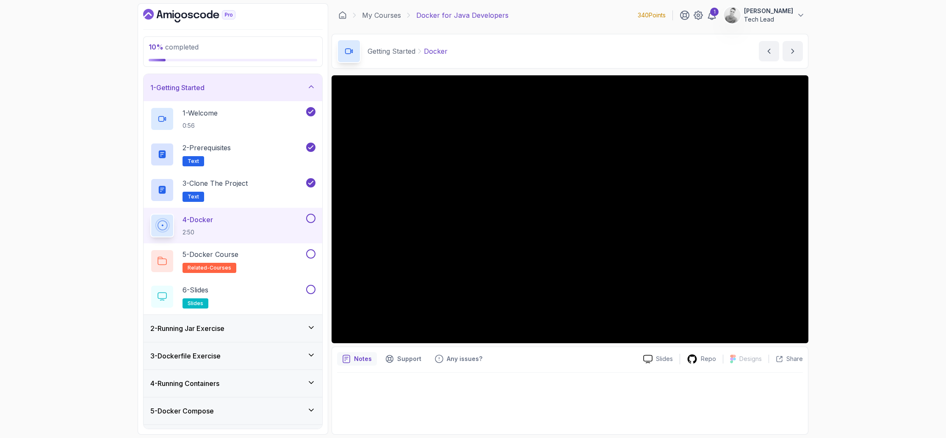
click at [213, 228] on p "2:50" at bounding box center [198, 232] width 30 height 8
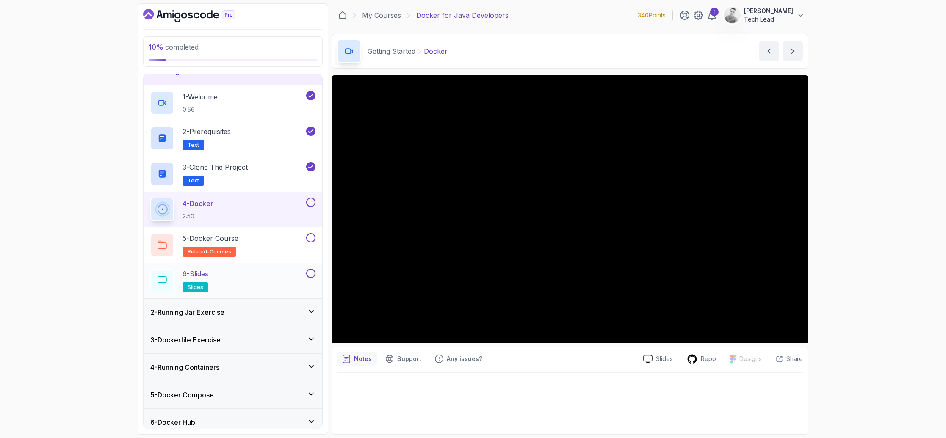
scroll to position [22, 0]
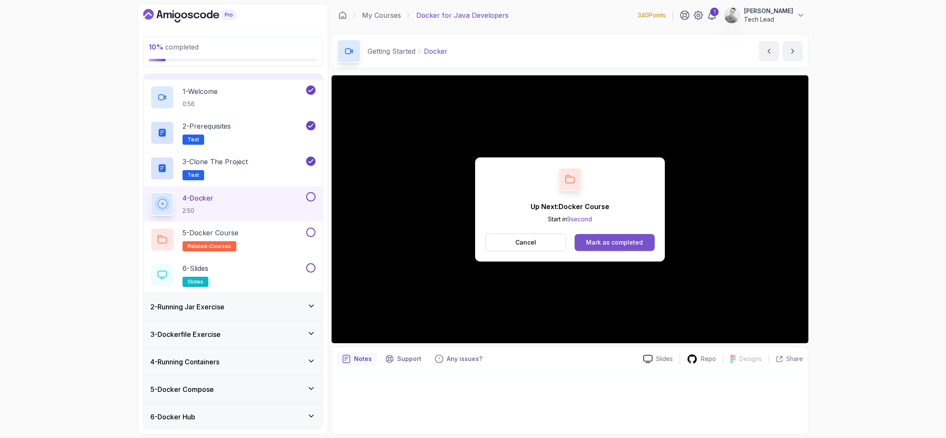
click at [602, 244] on div "Mark as completed" at bounding box center [614, 242] width 57 height 8
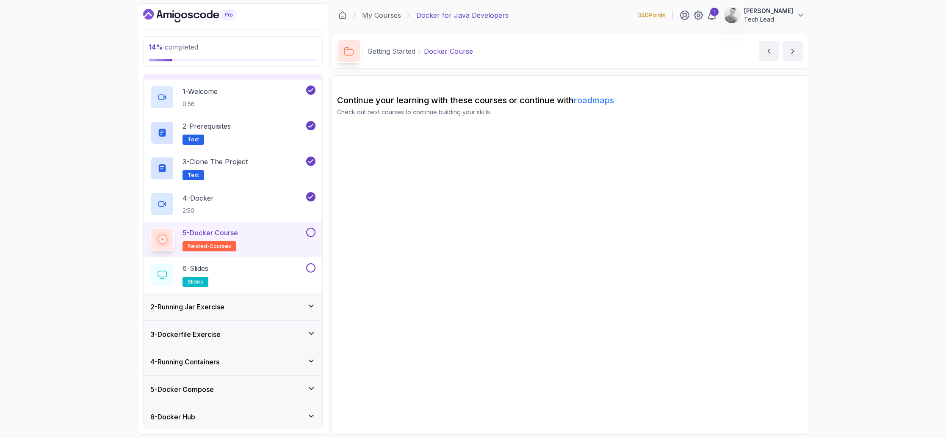
click at [310, 232] on button at bounding box center [310, 232] width 9 height 9
click at [274, 274] on div "6 - Slides slides" at bounding box center [227, 275] width 154 height 24
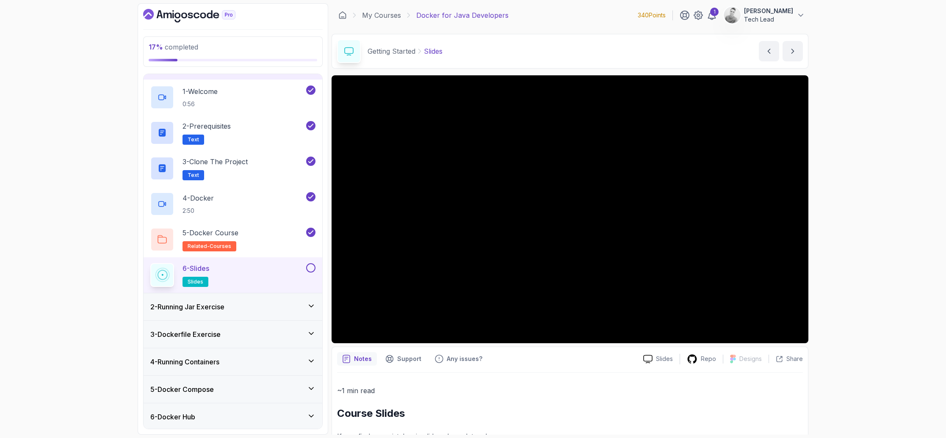
click at [315, 266] on button at bounding box center [310, 267] width 9 height 9
click at [306, 311] on div "2 - Running Jar Exercise" at bounding box center [232, 307] width 165 height 10
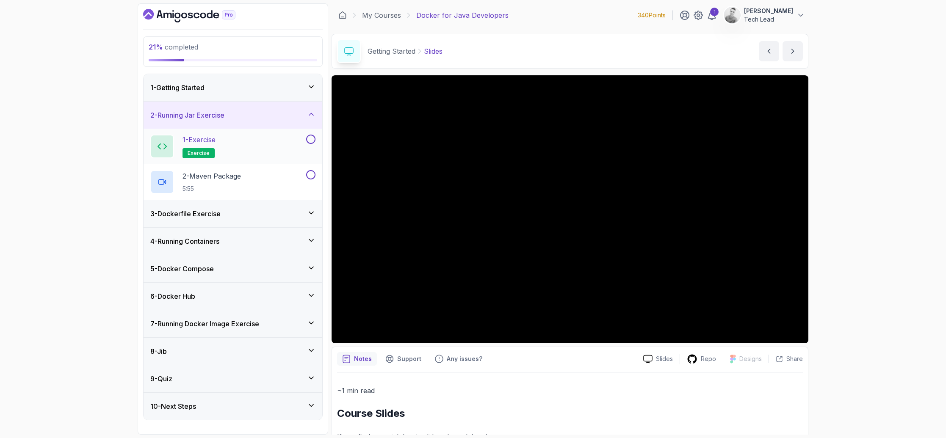
click at [260, 152] on div "1 - Exercise exercise" at bounding box center [227, 147] width 154 height 24
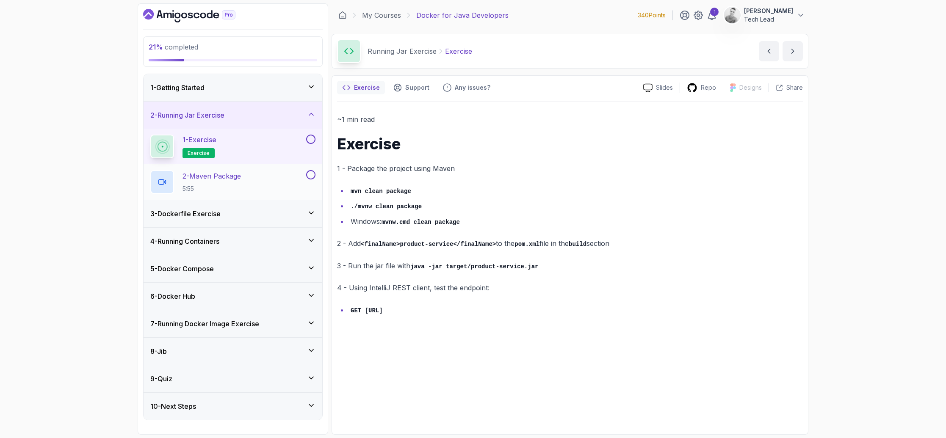
click at [259, 183] on div "2 - Maven Package 5:55" at bounding box center [227, 182] width 154 height 24
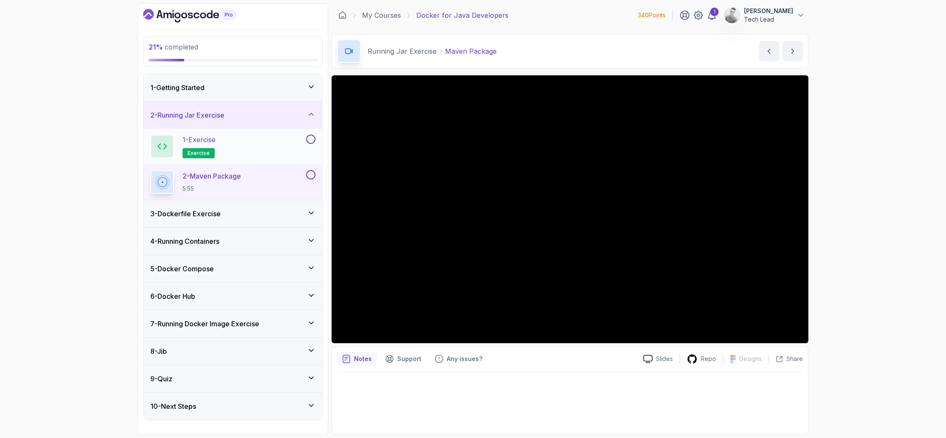
click at [263, 143] on div "1 - Exercise exercise" at bounding box center [227, 147] width 154 height 24
